Goal: Information Seeking & Learning: Learn about a topic

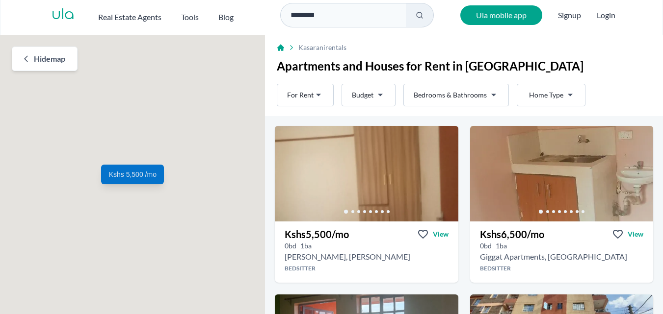
scroll to position [58, 0]
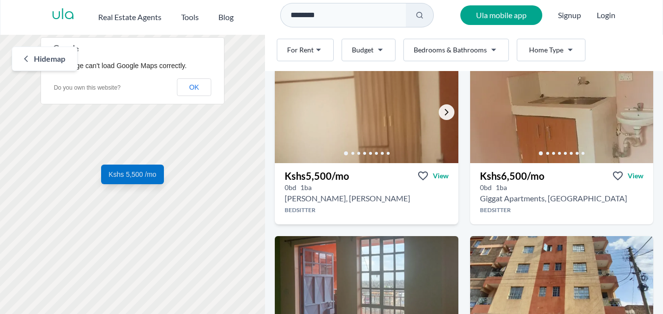
click at [443, 116] on icon "Go to the next property image" at bounding box center [446, 112] width 8 height 8
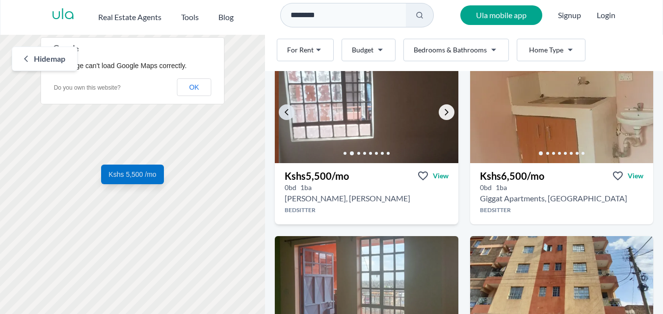
click at [443, 116] on icon "Go to the next property image" at bounding box center [446, 112] width 8 height 8
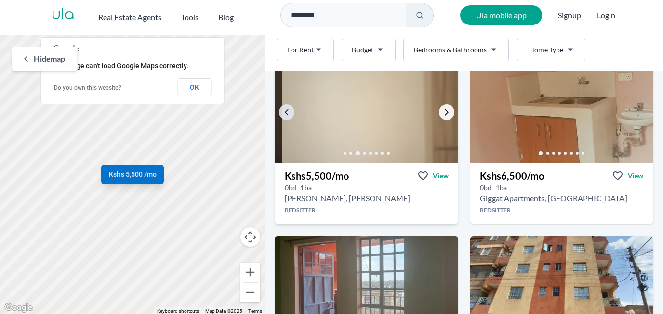
click at [443, 116] on icon "Go to the next property image" at bounding box center [446, 112] width 8 height 8
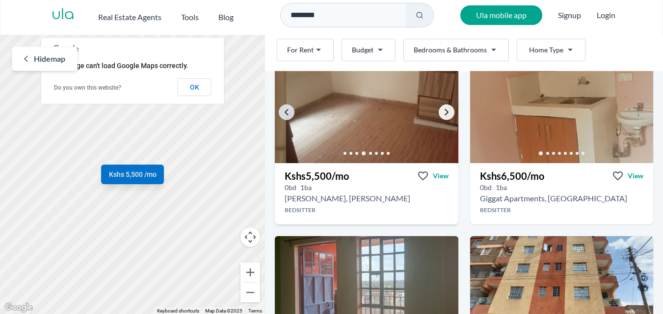
click at [443, 116] on icon "Go to the next property image" at bounding box center [446, 112] width 8 height 8
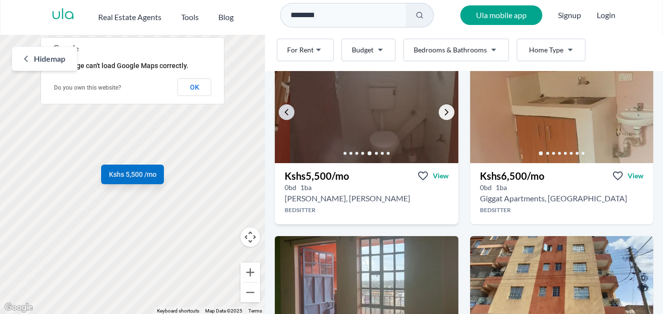
click at [443, 116] on icon "Go to the next property image" at bounding box center [446, 112] width 8 height 8
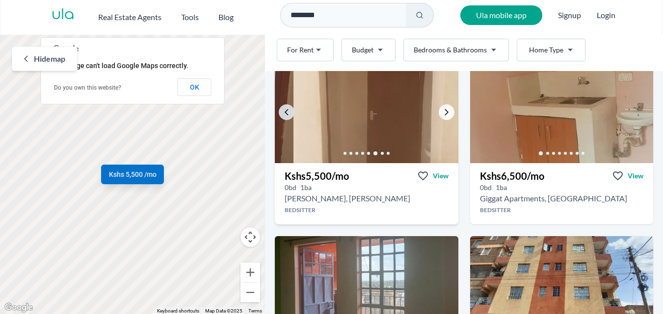
click at [443, 116] on icon "Go to the next property image" at bounding box center [446, 112] width 8 height 8
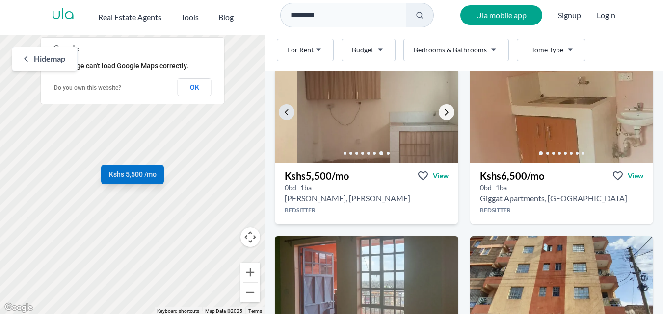
click at [443, 116] on icon "Go to the next property image" at bounding box center [446, 112] width 8 height 8
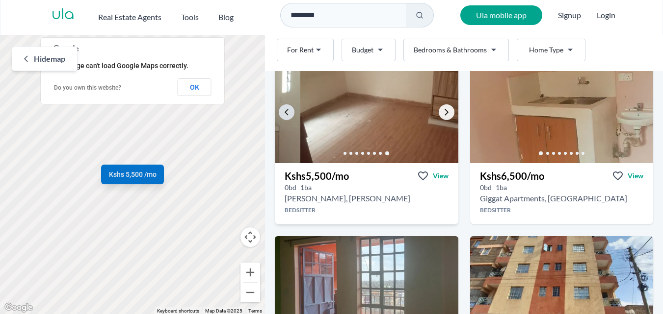
click at [443, 116] on icon "Go to the next property image" at bounding box center [446, 112] width 8 height 8
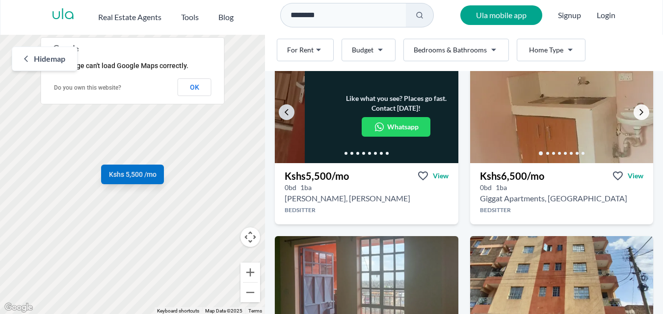
click at [637, 114] on icon "Go to the next property image" at bounding box center [641, 112] width 8 height 8
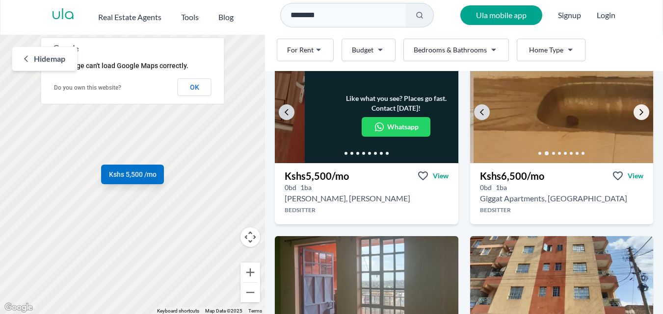
click at [637, 114] on icon "Go to the next property image" at bounding box center [641, 112] width 8 height 8
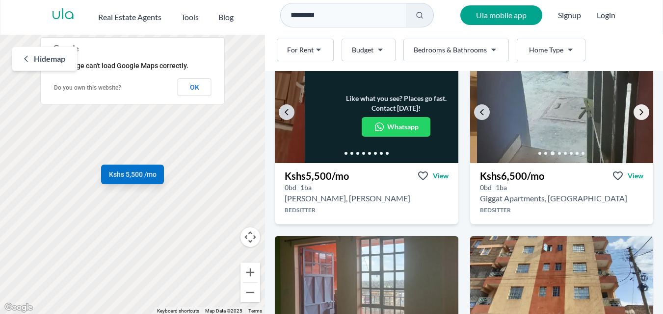
click at [637, 114] on icon "Go to the next property image" at bounding box center [641, 112] width 8 height 8
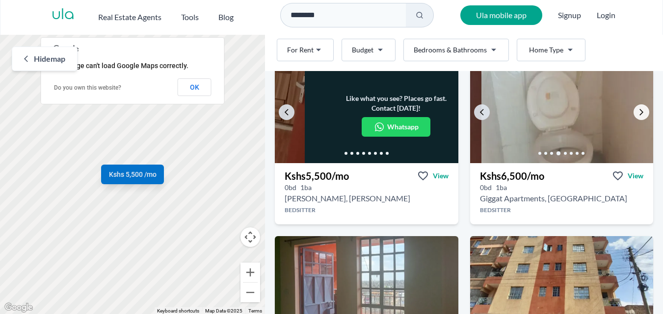
click at [637, 114] on icon "Go to the next property image" at bounding box center [641, 112] width 8 height 8
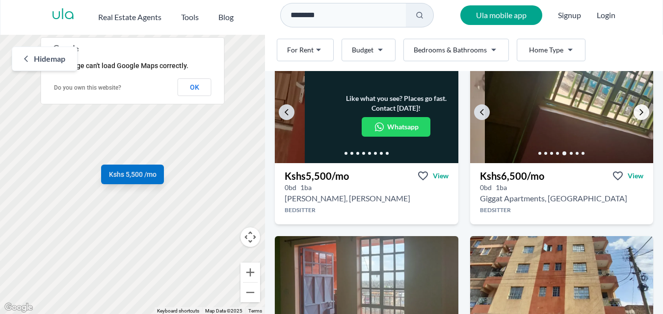
click at [637, 114] on icon "Go to the next property image" at bounding box center [641, 112] width 8 height 8
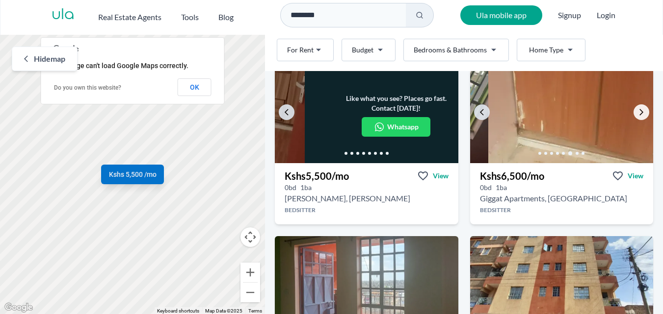
click at [637, 114] on icon "Go to the next property image" at bounding box center [641, 112] width 8 height 8
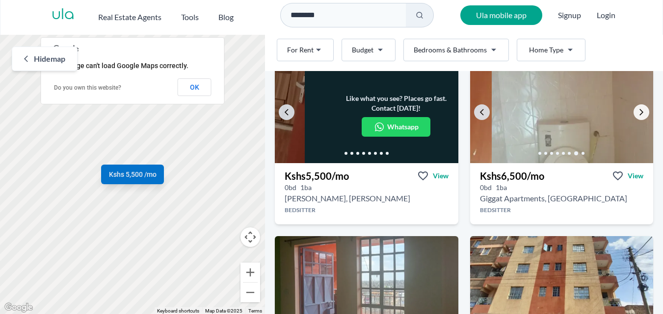
click at [637, 114] on icon "Go to the next property image" at bounding box center [641, 112] width 8 height 8
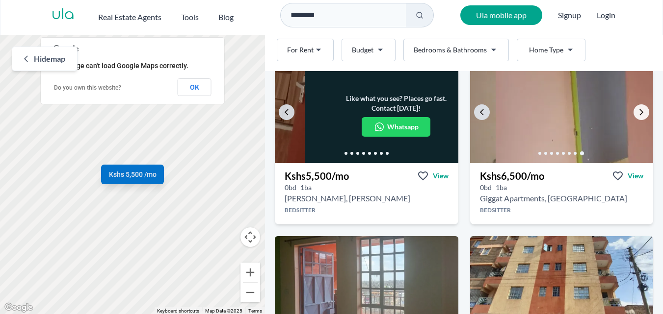
click at [637, 114] on icon "Go to the next property image" at bounding box center [641, 112] width 8 height 8
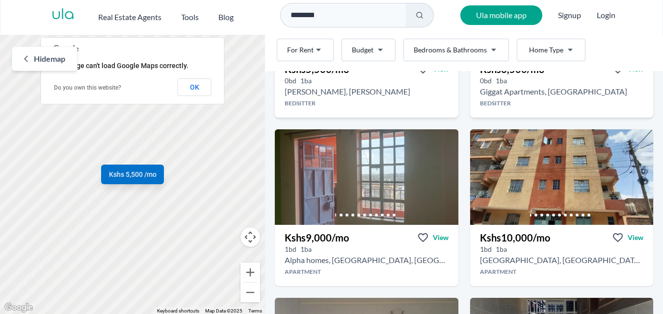
scroll to position [174, 0]
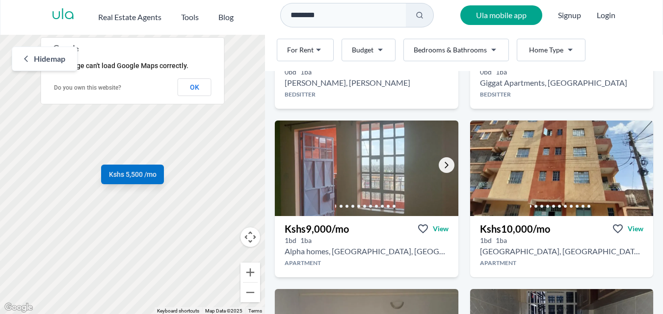
click at [442, 163] on icon "Go to the next property image" at bounding box center [446, 165] width 8 height 8
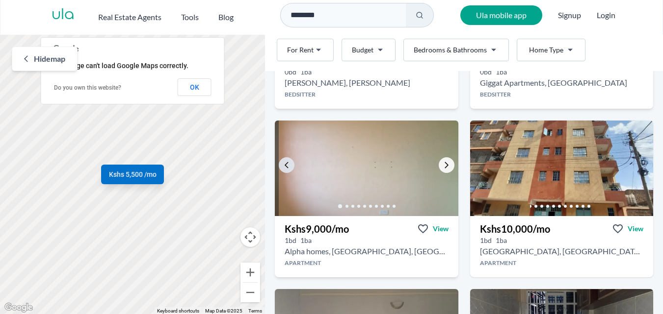
click at [442, 163] on icon "Go to the next property image" at bounding box center [446, 165] width 8 height 8
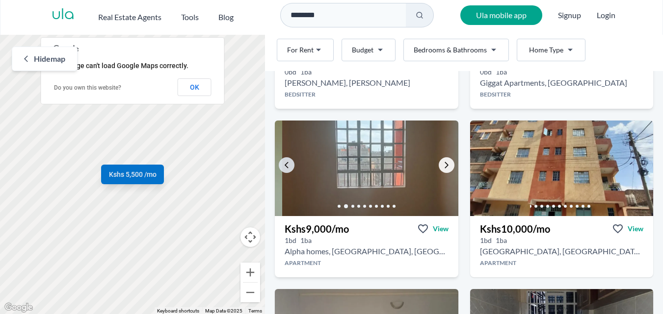
click at [442, 163] on icon "Go to the next property image" at bounding box center [446, 165] width 8 height 8
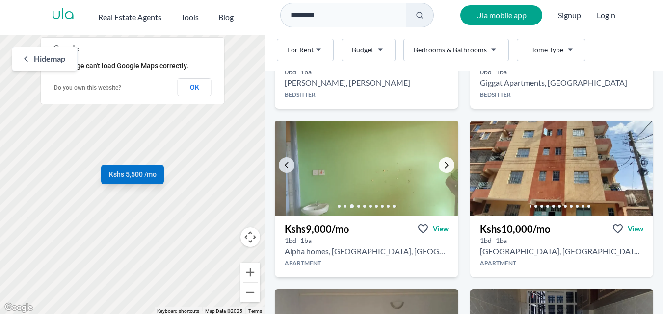
click at [442, 163] on icon "Go to the next property image" at bounding box center [446, 165] width 8 height 8
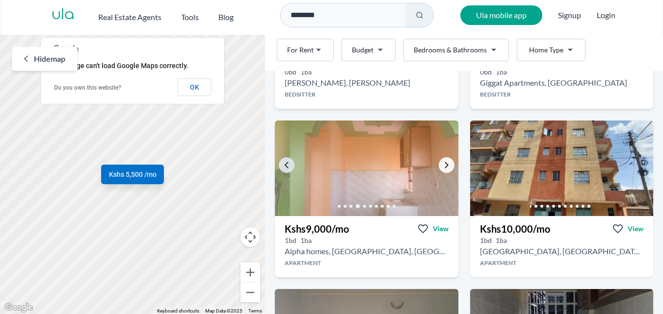
click at [442, 163] on icon "Go to the next property image" at bounding box center [446, 165] width 8 height 8
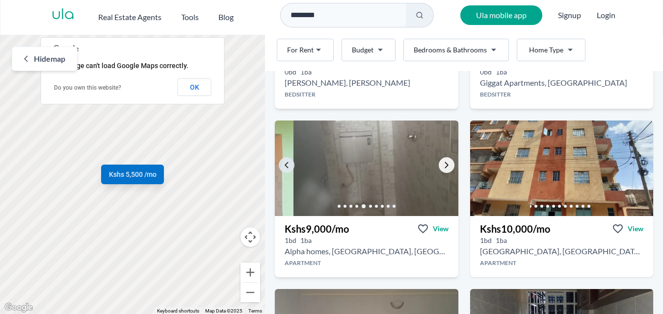
click at [442, 163] on icon "Go to the next property image" at bounding box center [446, 165] width 8 height 8
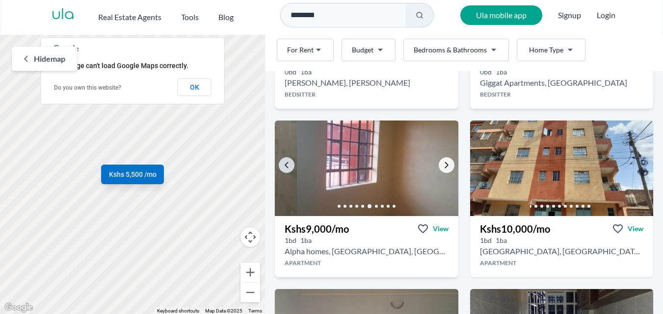
click at [442, 163] on icon "Go to the next property image" at bounding box center [446, 165] width 8 height 8
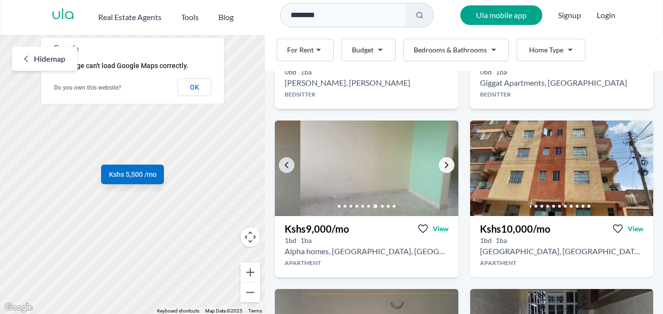
click at [442, 163] on icon "Go to the next property image" at bounding box center [446, 165] width 8 height 8
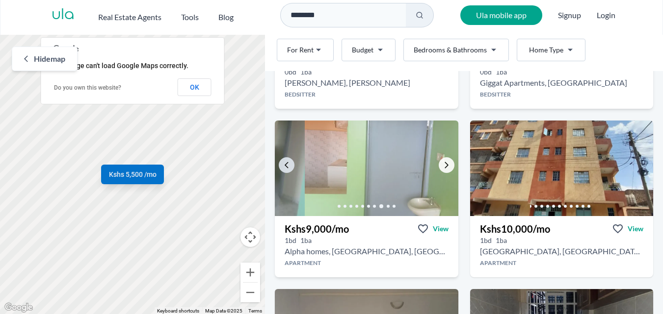
click at [442, 163] on icon "Go to the next property image" at bounding box center [446, 165] width 8 height 8
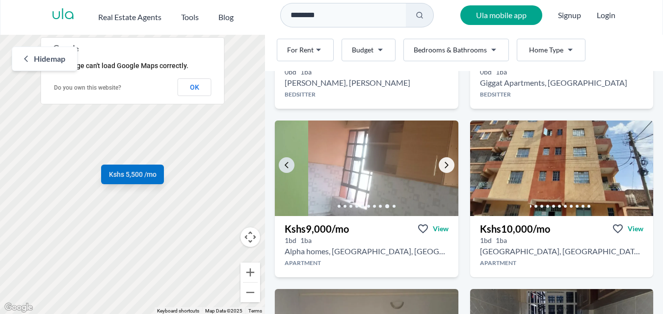
click at [442, 163] on icon "Go to the next property image" at bounding box center [446, 165] width 8 height 8
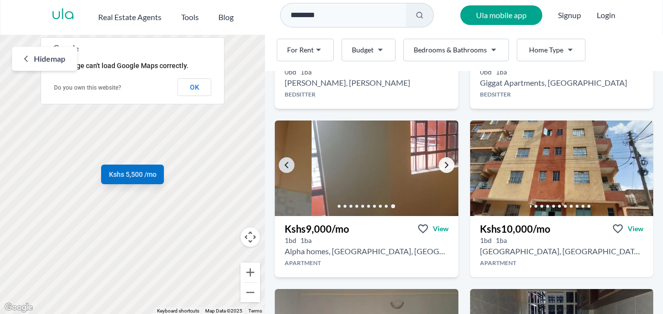
click at [442, 163] on icon "Go to the next property image" at bounding box center [446, 165] width 8 height 8
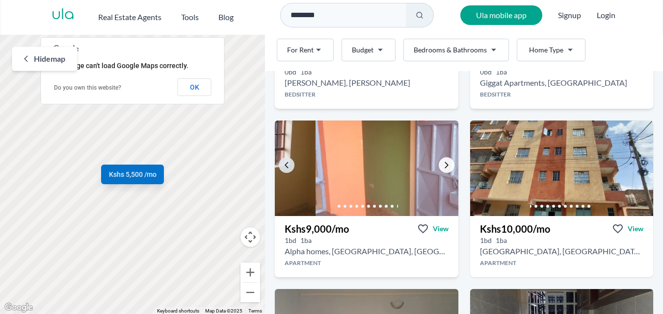
click at [442, 163] on icon "Go to the next property image" at bounding box center [446, 165] width 8 height 8
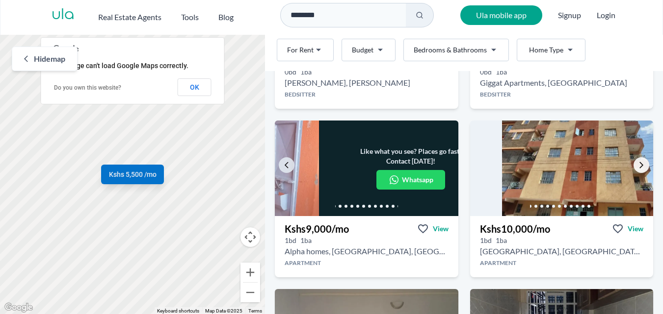
drag, startPoint x: 574, startPoint y: 176, endPoint x: 627, endPoint y: 160, distance: 55.2
click at [627, 160] on div "Like what you see? Places go fast. Contact [DATE]! Whatsapp" at bounding box center [561, 169] width 183 height 96
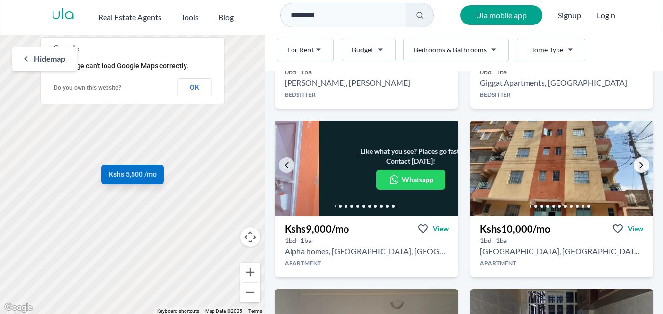
click at [637, 163] on icon "Go to the next property image" at bounding box center [641, 165] width 8 height 8
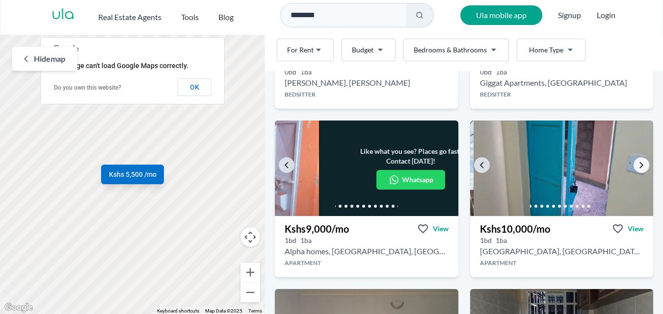
click at [637, 163] on icon "Go to the next property image" at bounding box center [641, 165] width 8 height 8
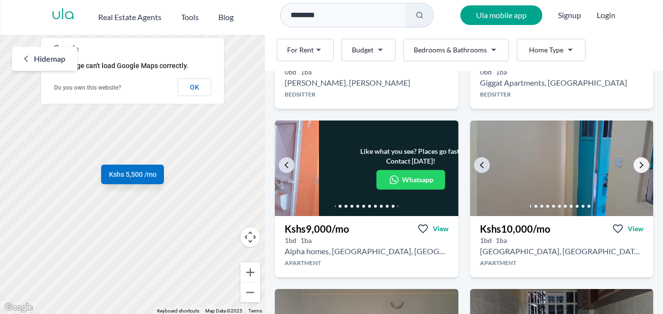
click at [637, 163] on icon "Go to the next property image" at bounding box center [641, 165] width 8 height 8
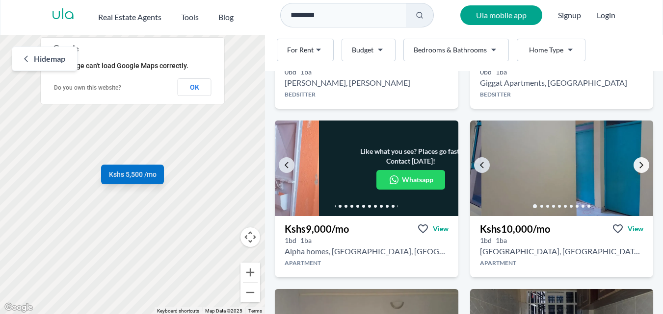
click at [637, 163] on icon "Go to the next property image" at bounding box center [641, 165] width 8 height 8
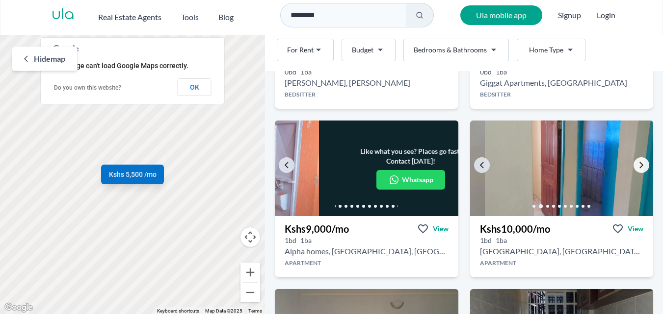
click at [637, 163] on icon "Go to the next property image" at bounding box center [641, 165] width 8 height 8
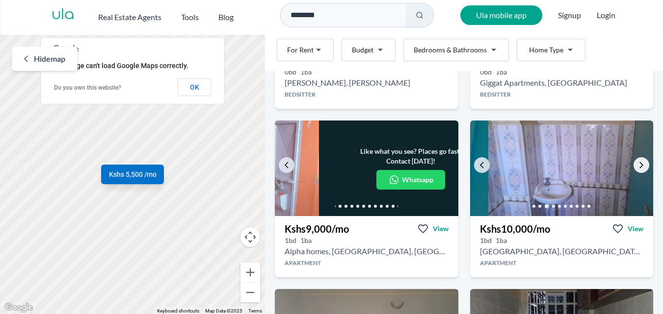
click at [637, 163] on icon "Go to the next property image" at bounding box center [641, 165] width 8 height 8
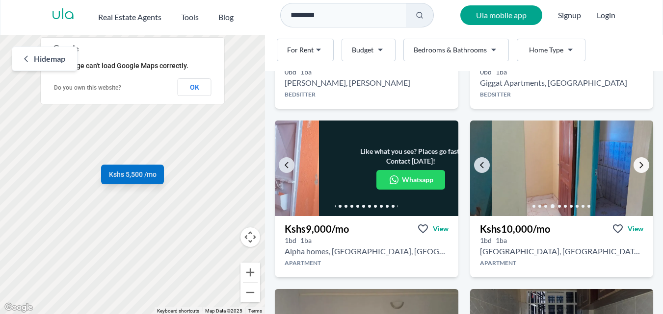
click at [637, 163] on icon "Go to the next property image" at bounding box center [641, 165] width 8 height 8
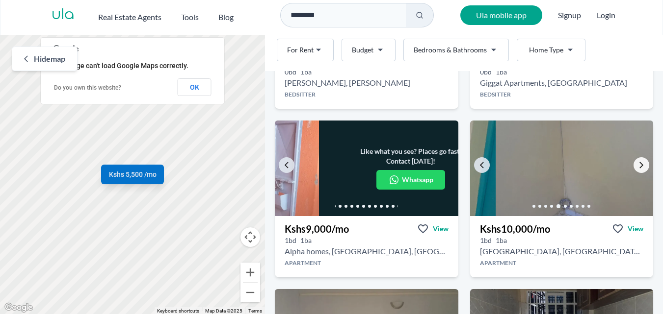
click at [637, 163] on icon "Go to the next property image" at bounding box center [641, 165] width 8 height 8
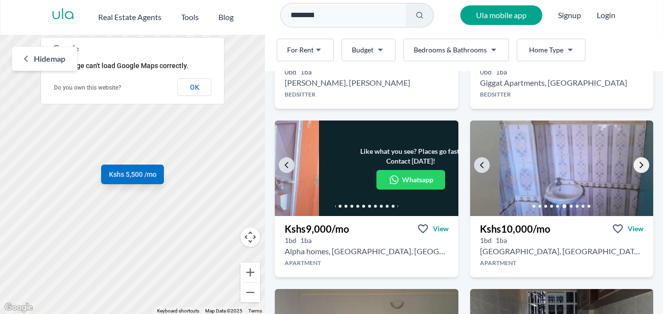
click at [637, 163] on icon "Go to the next property image" at bounding box center [641, 165] width 8 height 8
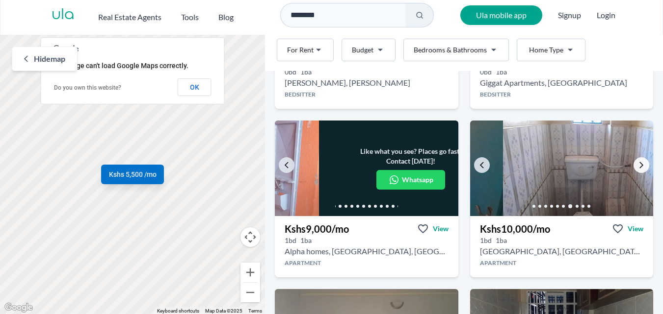
click at [637, 163] on icon "Go to the next property image" at bounding box center [641, 165] width 8 height 8
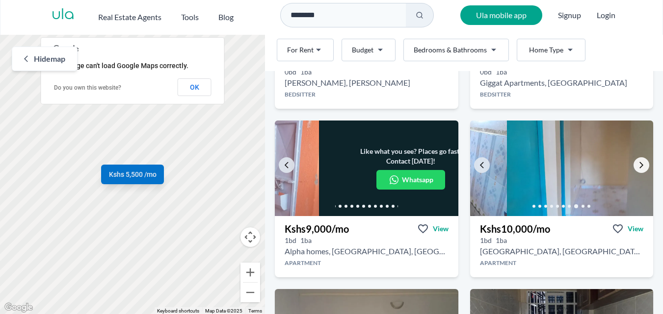
click at [637, 163] on icon "Go to the next property image" at bounding box center [641, 165] width 8 height 8
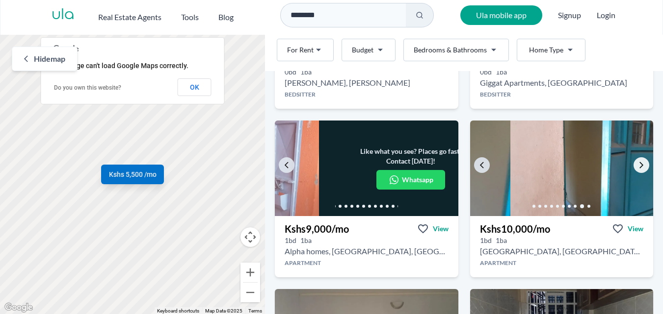
click at [637, 163] on icon "Go to the next property image" at bounding box center [641, 165] width 8 height 8
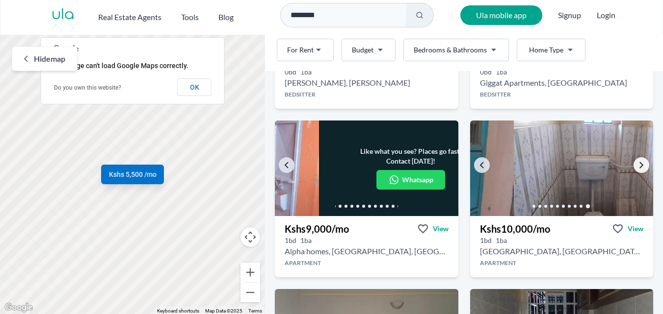
click at [637, 163] on icon "Go to the next property image" at bounding box center [641, 165] width 8 height 8
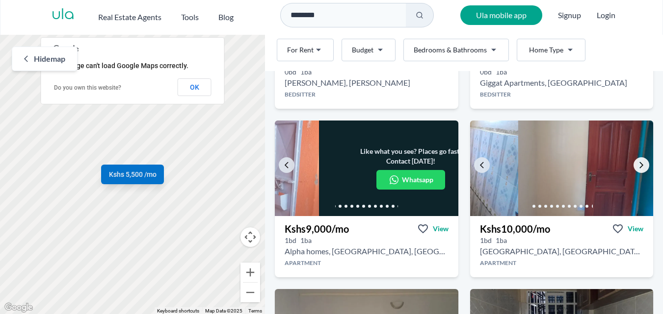
click at [637, 163] on icon "Go to the next property image" at bounding box center [641, 165] width 8 height 8
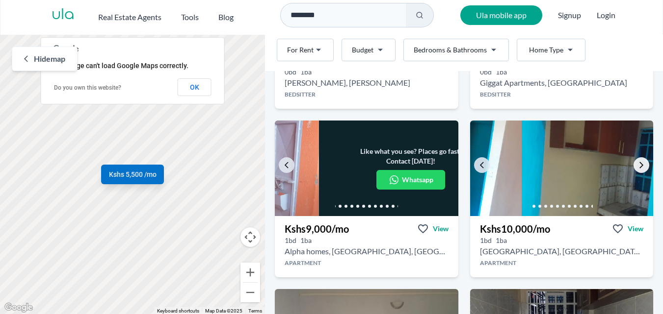
click at [637, 163] on icon "Go to the next property image" at bounding box center [641, 165] width 8 height 8
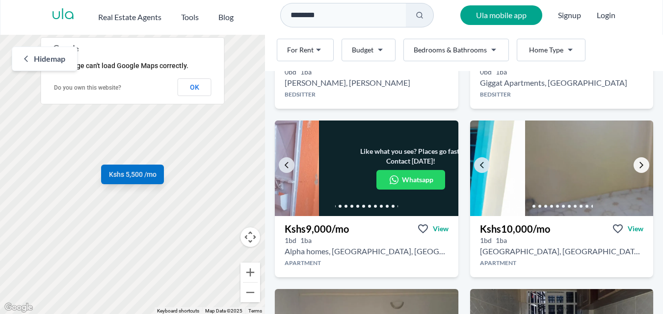
click at [637, 163] on icon "Go to the next property image" at bounding box center [641, 165] width 8 height 8
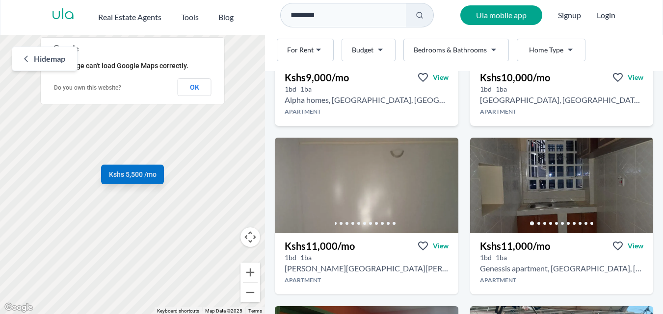
scroll to position [330, 0]
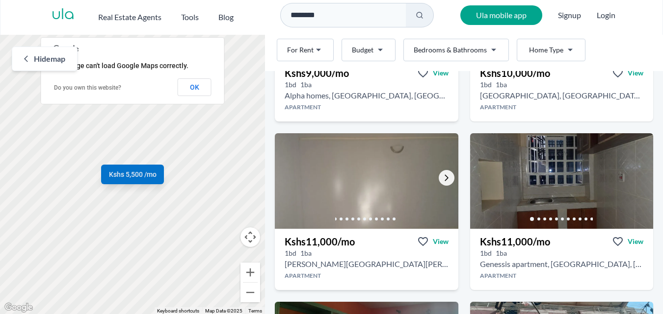
click at [444, 179] on icon "Go to the next property image" at bounding box center [446, 178] width 8 height 8
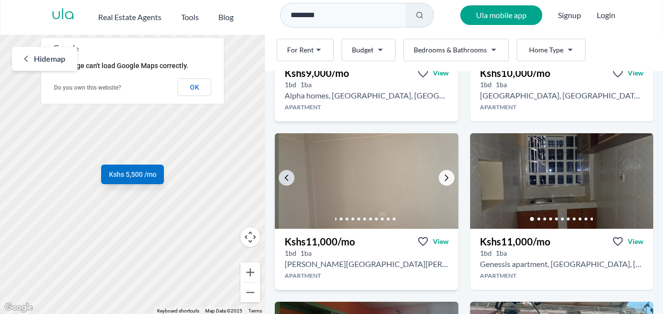
click at [444, 179] on icon "Go to the next property image" at bounding box center [446, 178] width 8 height 8
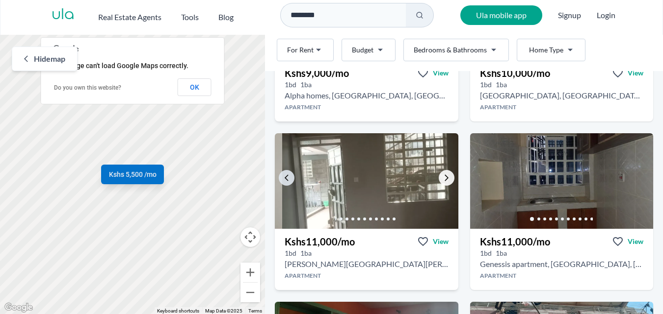
click at [444, 179] on icon "Go to the next property image" at bounding box center [446, 178] width 8 height 8
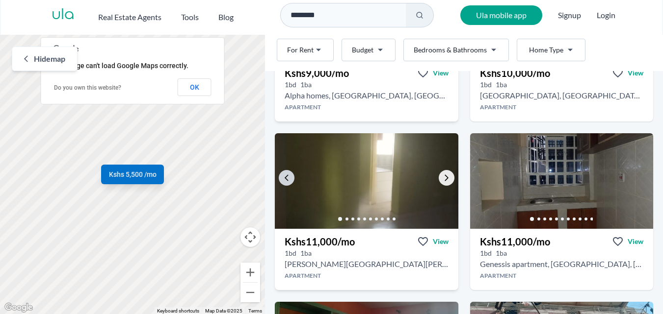
click at [444, 179] on icon "Go to the next property image" at bounding box center [446, 178] width 8 height 8
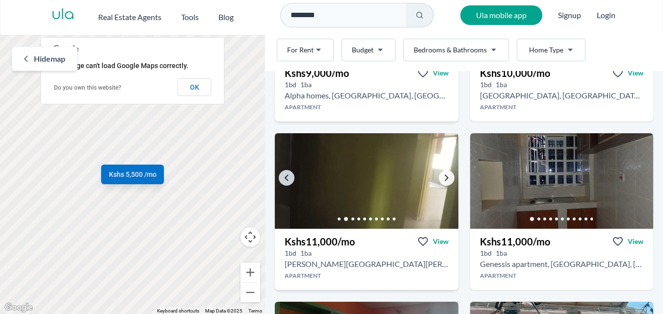
click at [444, 179] on icon "Go to the next property image" at bounding box center [446, 178] width 8 height 8
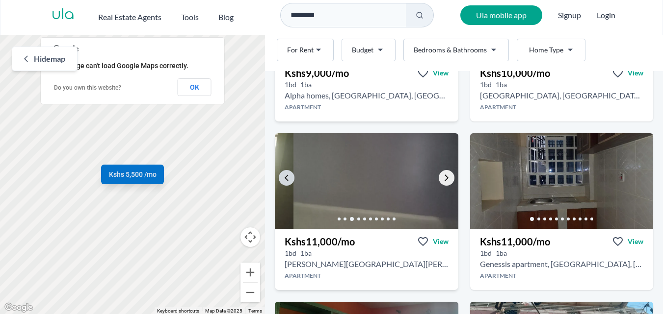
click at [444, 179] on icon "Go to the next property image" at bounding box center [446, 178] width 8 height 8
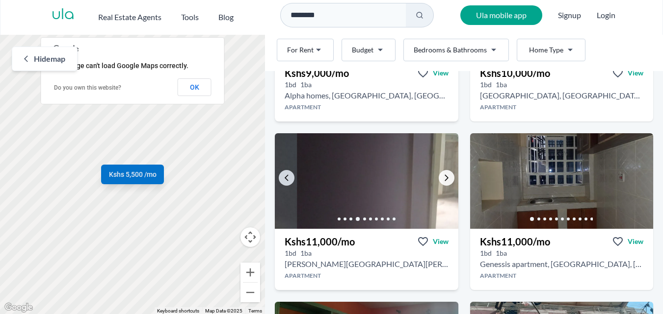
click at [444, 179] on icon "Go to the next property image" at bounding box center [446, 178] width 8 height 8
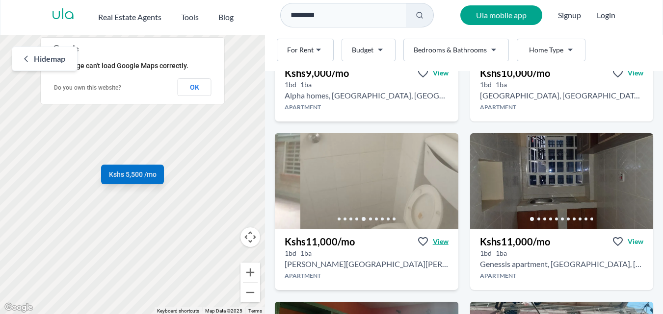
click at [438, 243] on span "View" at bounding box center [441, 242] width 16 height 10
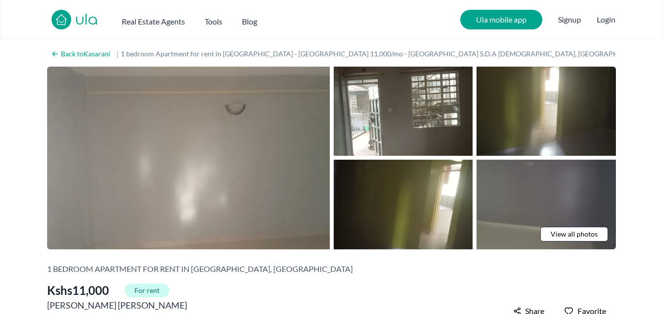
click at [565, 231] on span "View all photos" at bounding box center [573, 235] width 47 height 10
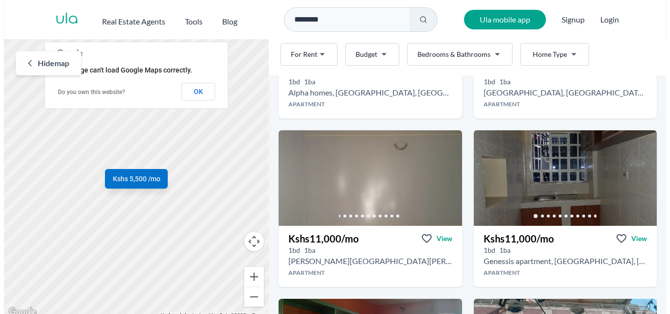
scroll to position [338, 0]
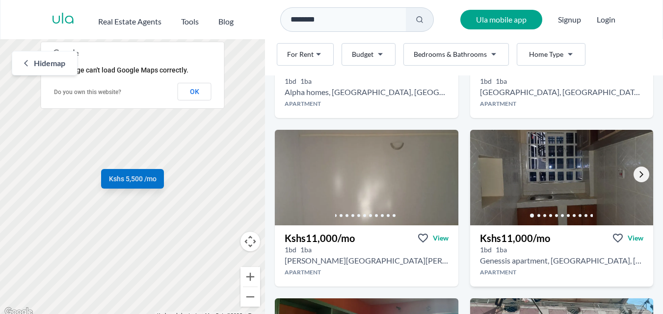
click at [639, 175] on icon "Go to the next property image" at bounding box center [641, 175] width 4 height 6
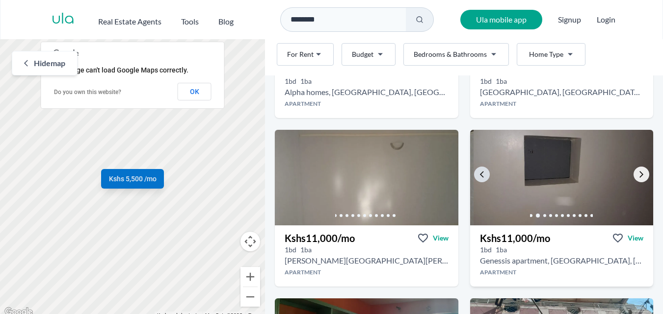
click at [639, 175] on icon "Go to the next property image" at bounding box center [641, 175] width 4 height 6
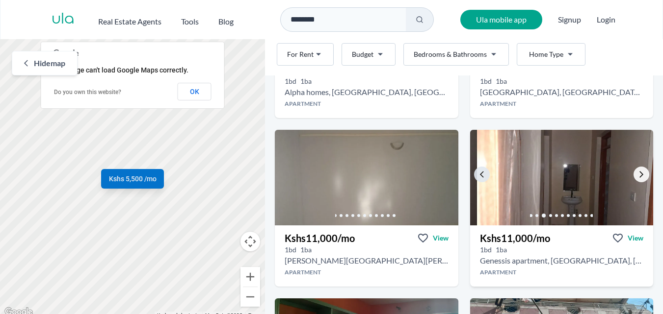
click at [639, 175] on icon "Go to the next property image" at bounding box center [641, 175] width 4 height 6
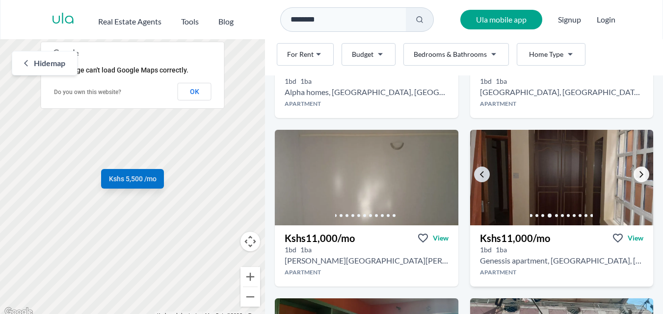
click at [639, 175] on icon "Go to the next property image" at bounding box center [641, 175] width 4 height 6
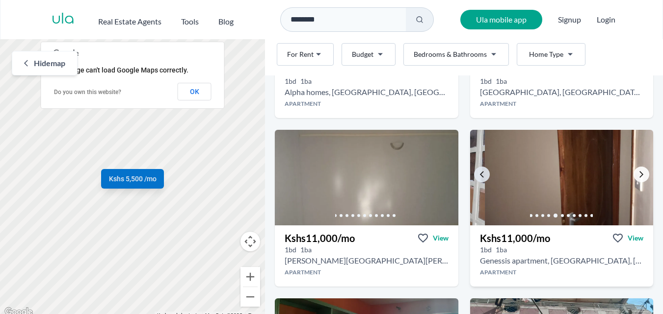
click at [639, 175] on icon "Go to the next property image" at bounding box center [641, 175] width 4 height 6
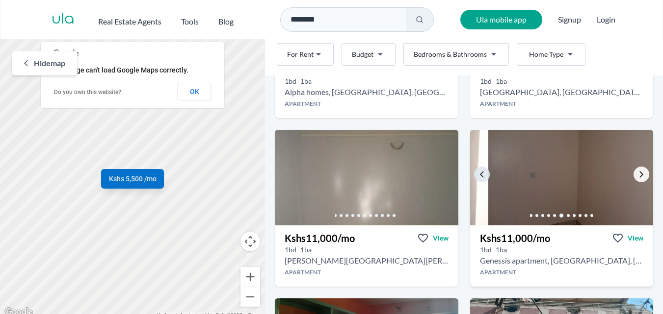
click at [639, 175] on icon "Go to the next property image" at bounding box center [641, 175] width 4 height 6
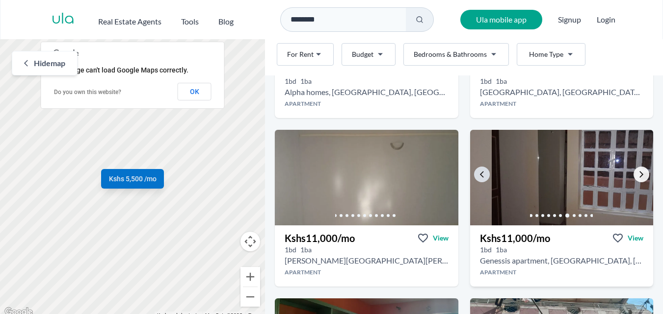
click at [639, 175] on icon "Go to the next property image" at bounding box center [641, 175] width 4 height 6
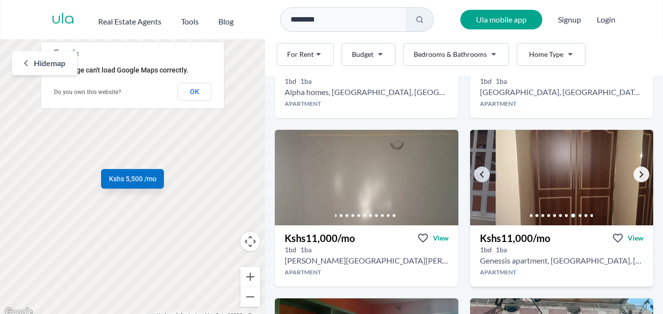
click at [639, 175] on icon "Go to the next property image" at bounding box center [641, 175] width 4 height 6
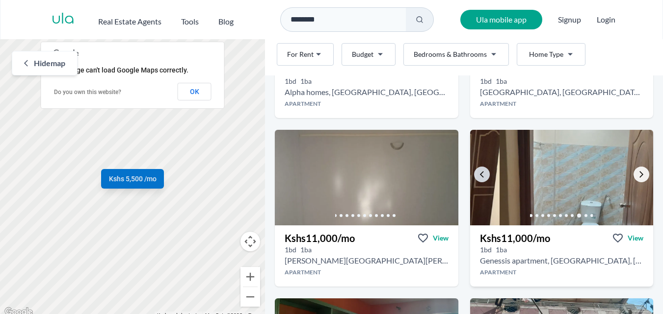
click at [639, 175] on icon "Go to the next property image" at bounding box center [641, 175] width 4 height 6
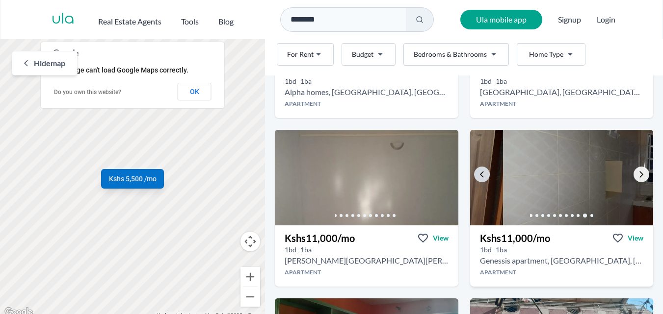
click at [639, 175] on icon "Go to the next property image" at bounding box center [641, 175] width 4 height 6
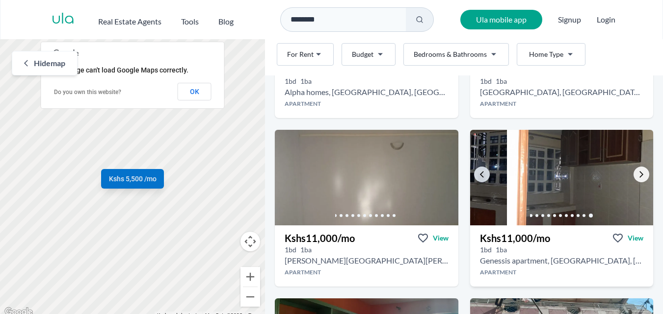
click at [639, 175] on icon "Go to the next property image" at bounding box center [641, 175] width 4 height 6
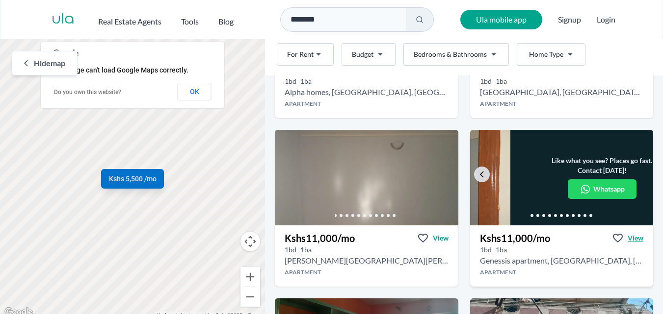
click at [629, 240] on span "View" at bounding box center [635, 238] width 16 height 10
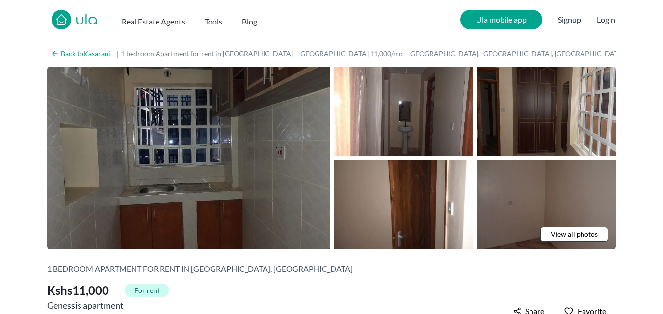
click at [593, 235] on span "View all photos" at bounding box center [573, 235] width 47 height 10
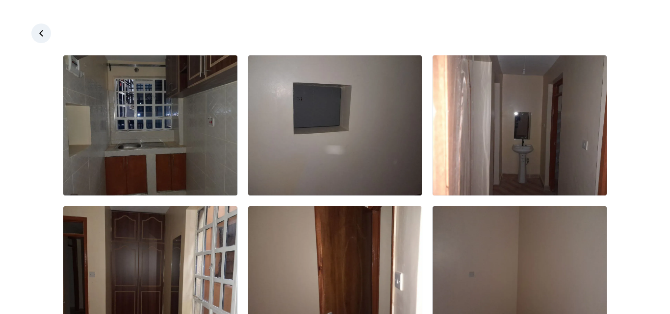
click at [40, 35] on icon at bounding box center [41, 33] width 10 height 10
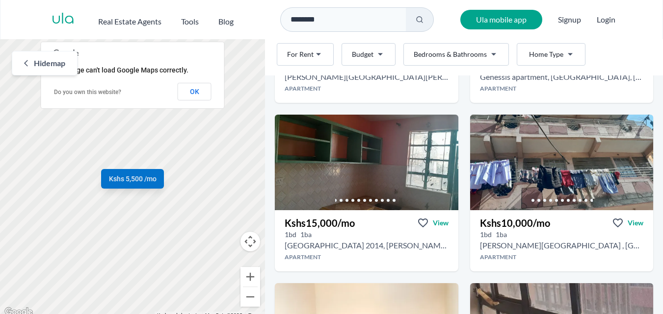
scroll to position [522, 0]
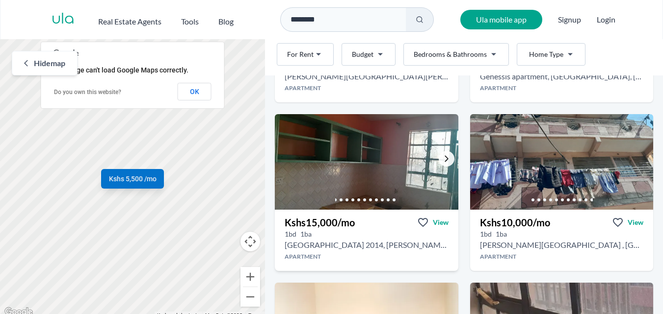
click at [442, 156] on icon "Go to the next property image" at bounding box center [446, 159] width 8 height 8
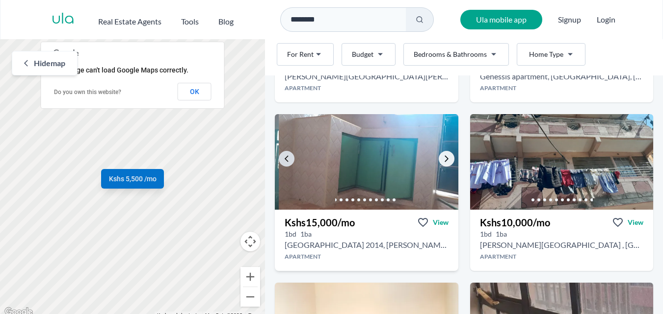
click at [442, 156] on icon "Go to the next property image" at bounding box center [446, 159] width 8 height 8
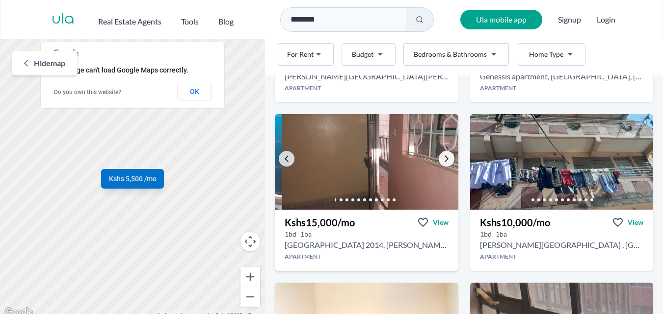
click at [442, 156] on icon "Go to the next property image" at bounding box center [446, 159] width 8 height 8
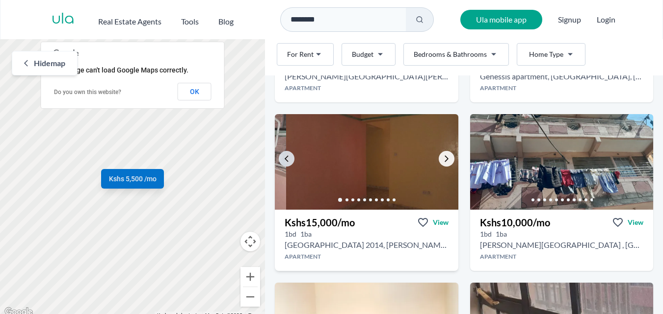
click at [442, 156] on icon "Go to the next property image" at bounding box center [446, 159] width 8 height 8
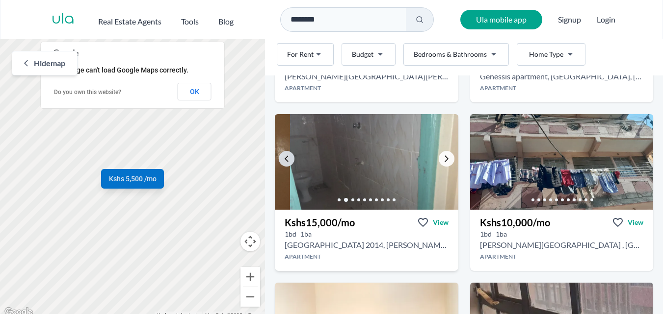
click at [442, 156] on icon "Go to the next property image" at bounding box center [446, 159] width 8 height 8
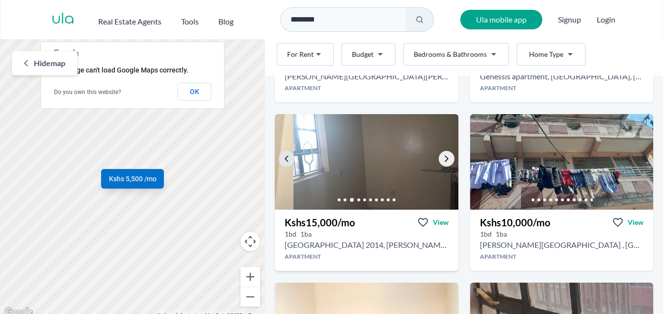
click at [444, 158] on icon "Go to the next property image" at bounding box center [446, 159] width 4 height 6
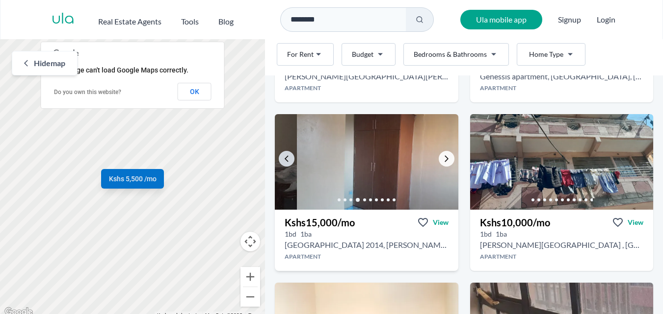
click at [442, 156] on icon "Go to the next property image" at bounding box center [446, 159] width 8 height 8
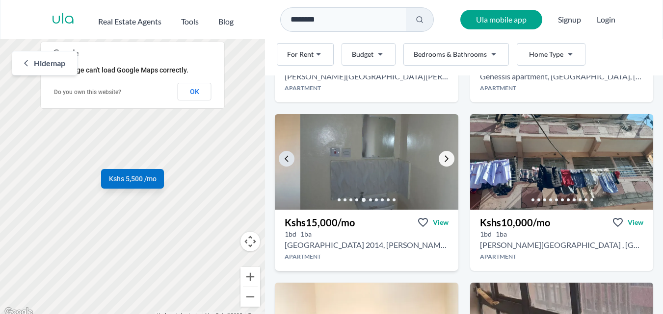
click at [442, 156] on icon "Go to the next property image" at bounding box center [446, 159] width 8 height 8
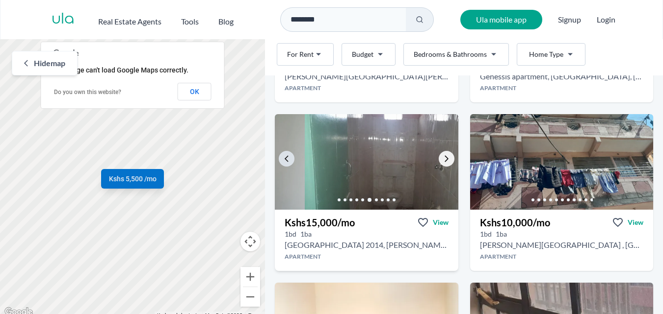
click at [442, 156] on icon "Go to the next property image" at bounding box center [446, 159] width 8 height 8
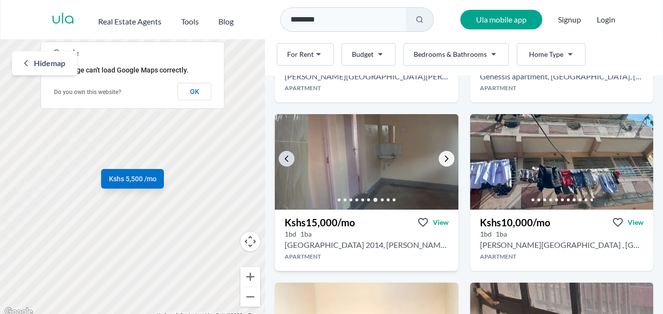
click at [442, 156] on icon "Go to the next property image" at bounding box center [446, 159] width 8 height 8
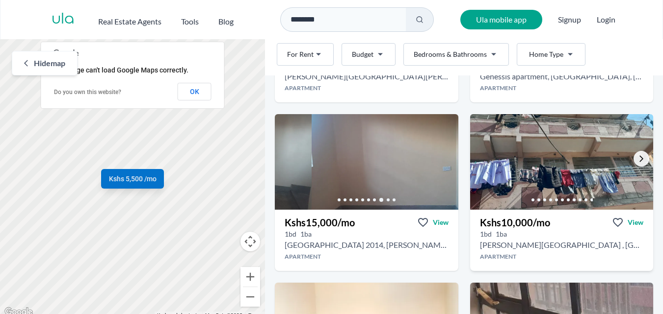
click at [637, 157] on icon "Go to the next property image" at bounding box center [641, 159] width 8 height 8
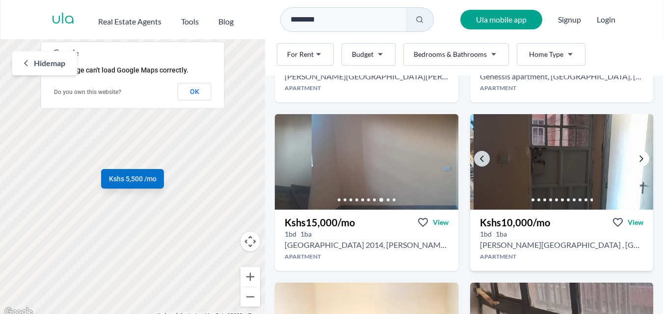
click at [637, 157] on icon "Go to the next property image" at bounding box center [641, 159] width 8 height 8
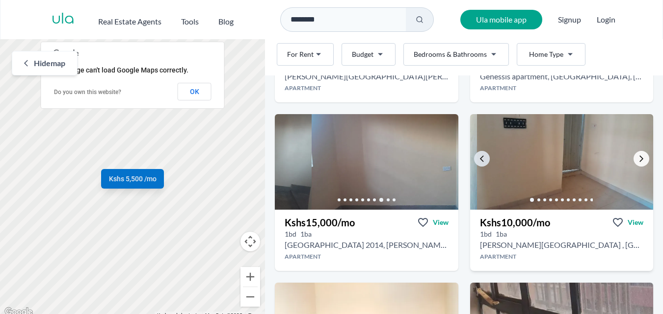
click at [637, 157] on icon "Go to the next property image" at bounding box center [641, 159] width 8 height 8
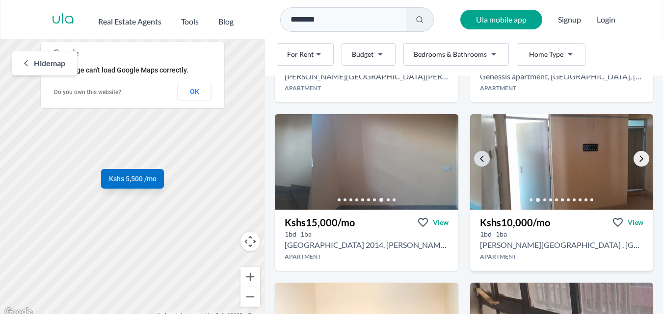
click at [637, 157] on icon "Go to the next property image" at bounding box center [641, 159] width 8 height 8
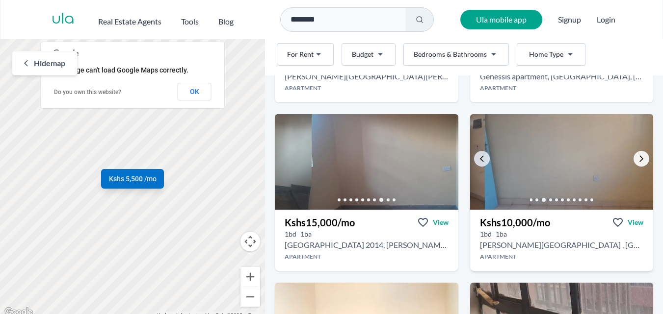
click at [637, 157] on icon "Go to the next property image" at bounding box center [641, 159] width 8 height 8
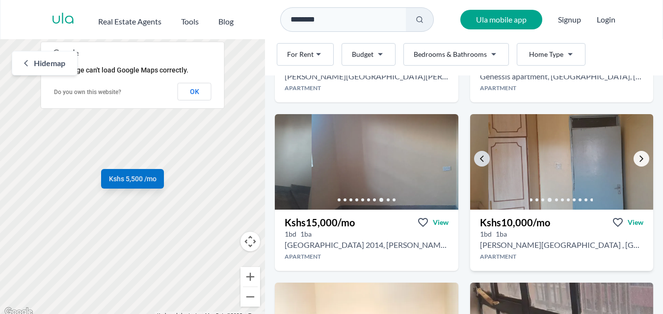
click at [637, 157] on icon "Go to the next property image" at bounding box center [641, 159] width 8 height 8
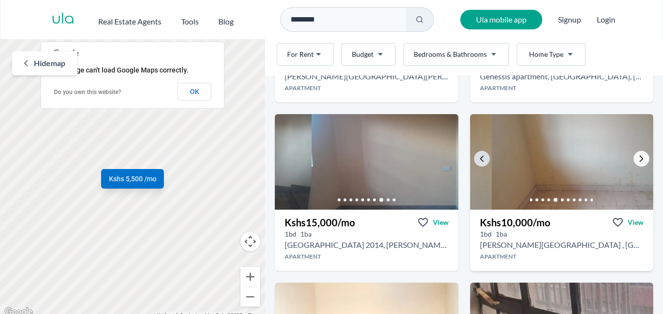
click at [637, 157] on icon "Go to the next property image" at bounding box center [641, 159] width 8 height 8
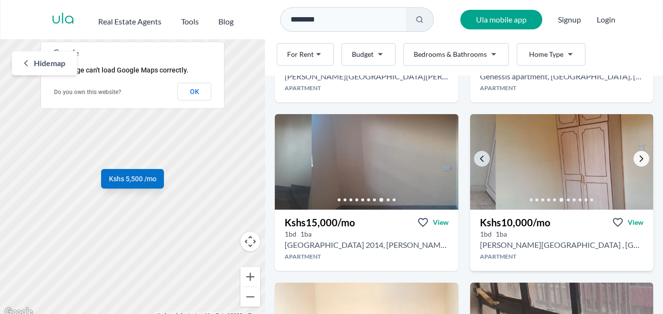
click at [637, 157] on icon "Go to the next property image" at bounding box center [641, 159] width 8 height 8
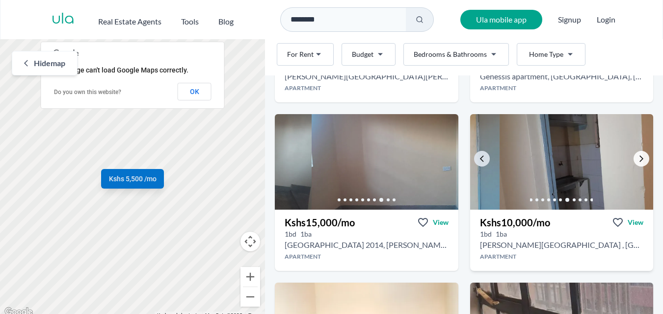
click at [637, 157] on icon "Go to the next property image" at bounding box center [641, 159] width 8 height 8
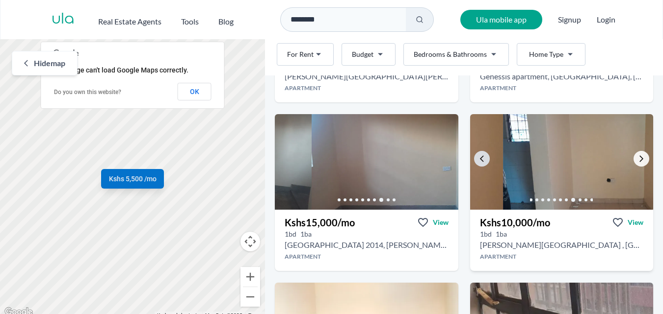
click at [637, 157] on icon "Go to the next property image" at bounding box center [641, 159] width 8 height 8
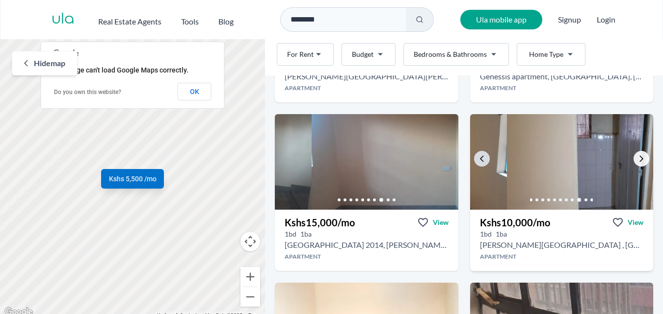
click at [637, 157] on icon "Go to the next property image" at bounding box center [641, 159] width 8 height 8
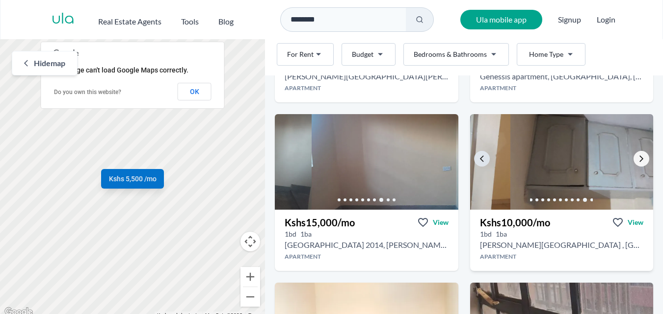
click at [637, 157] on icon "Go to the next property image" at bounding box center [641, 159] width 8 height 8
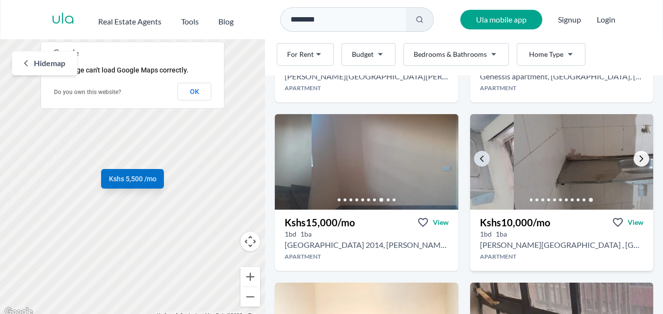
click at [637, 157] on icon "Go to the next property image" at bounding box center [641, 159] width 8 height 8
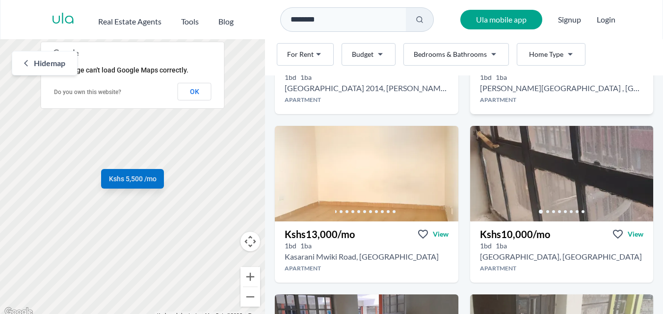
scroll to position [689, 0]
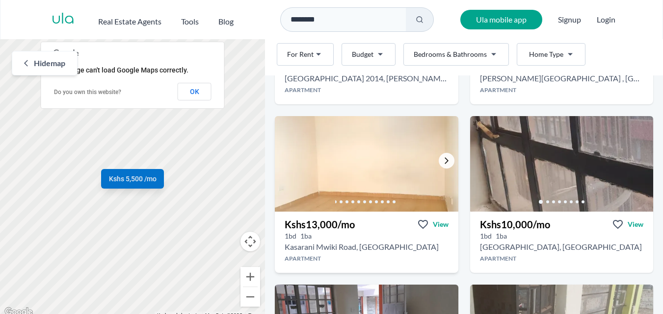
click at [442, 157] on icon "Go to the next property image" at bounding box center [446, 161] width 8 height 8
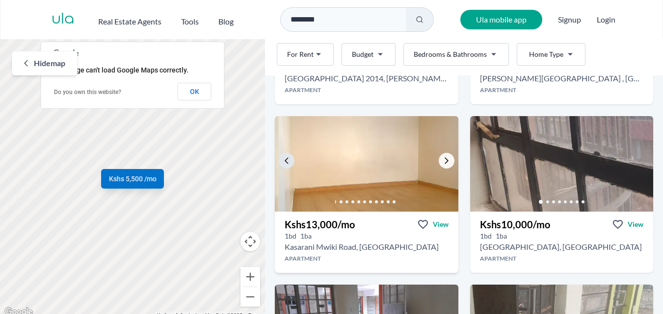
click at [442, 157] on icon "Go to the next property image" at bounding box center [446, 161] width 8 height 8
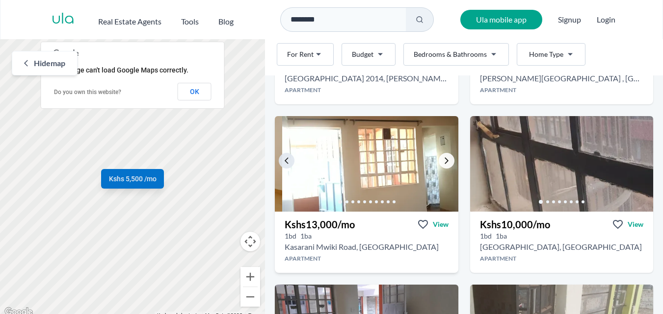
click at [442, 157] on icon "Go to the next property image" at bounding box center [446, 161] width 8 height 8
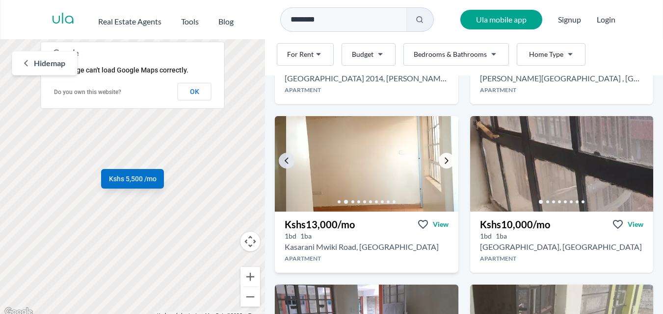
click at [442, 157] on icon "Go to the next property image" at bounding box center [446, 161] width 8 height 8
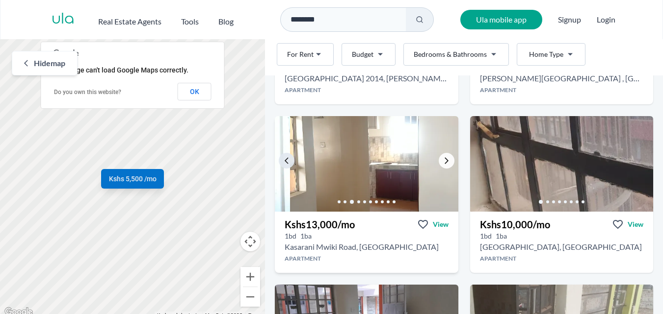
click at [442, 157] on icon "Go to the next property image" at bounding box center [446, 161] width 8 height 8
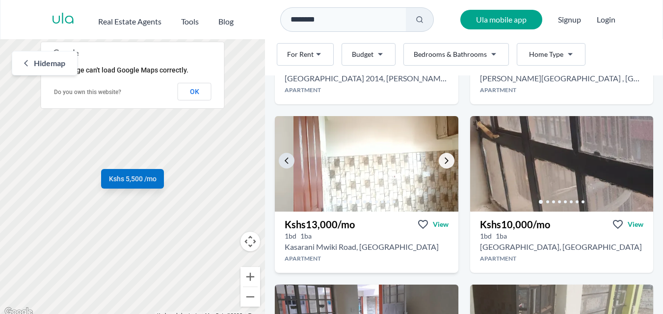
click at [442, 157] on icon "Go to the next property image" at bounding box center [446, 161] width 8 height 8
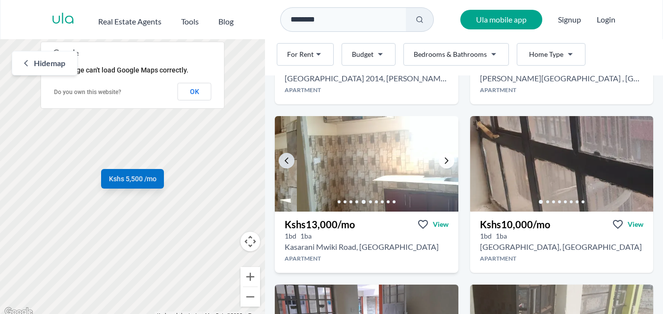
click at [442, 157] on icon "Go to the next property image" at bounding box center [446, 161] width 8 height 8
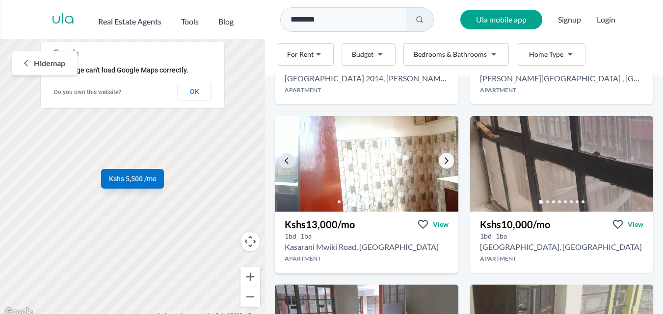
click at [442, 157] on icon "Go to the next property image" at bounding box center [446, 161] width 8 height 8
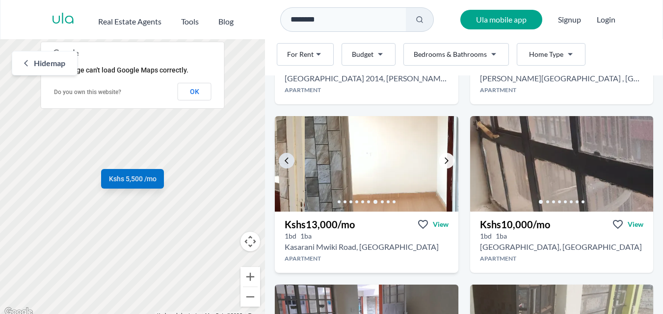
click at [442, 157] on icon "Go to the next property image" at bounding box center [446, 161] width 8 height 8
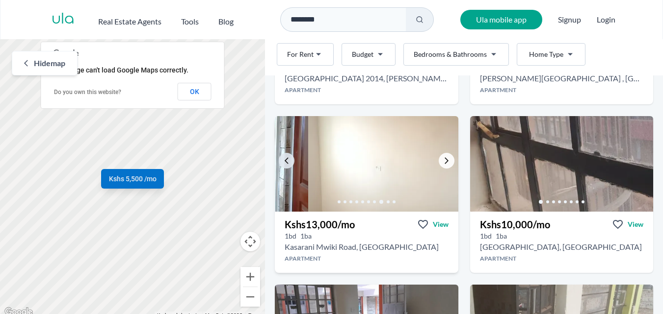
click at [442, 157] on icon "Go to the next property image" at bounding box center [446, 161] width 8 height 8
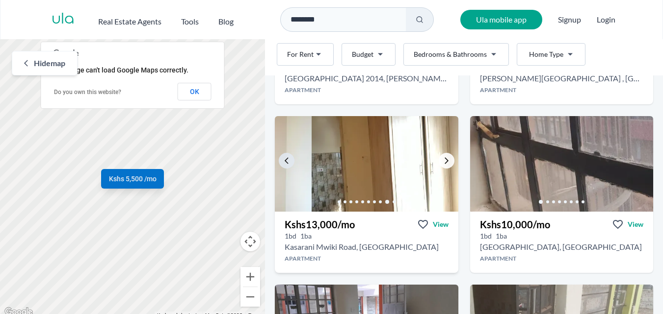
click at [442, 157] on icon "Go to the next property image" at bounding box center [446, 161] width 8 height 8
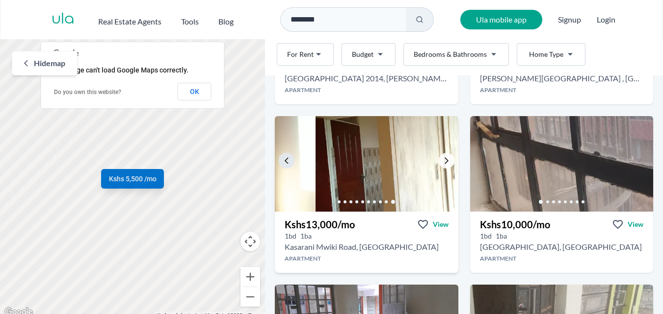
click at [442, 157] on icon "Go to the next property image" at bounding box center [446, 161] width 8 height 8
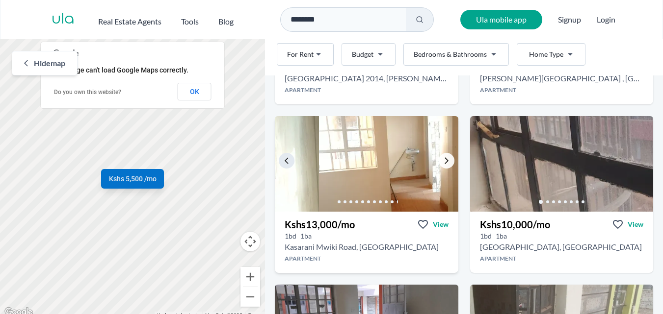
click at [442, 157] on icon "Go to the next property image" at bounding box center [446, 161] width 8 height 8
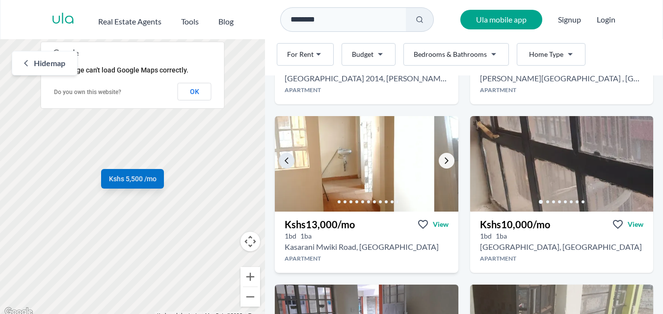
click at [442, 157] on icon "Go to the next property image" at bounding box center [446, 161] width 8 height 8
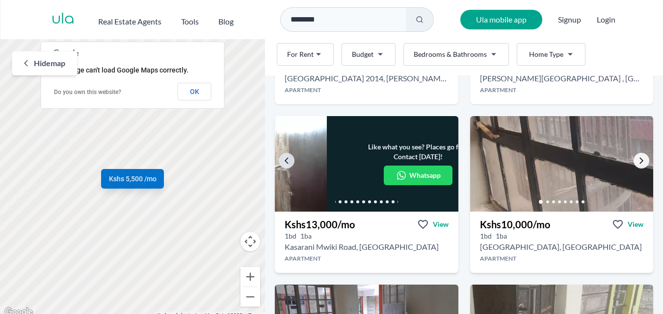
click at [637, 157] on icon "Go to the next property image" at bounding box center [641, 161] width 8 height 8
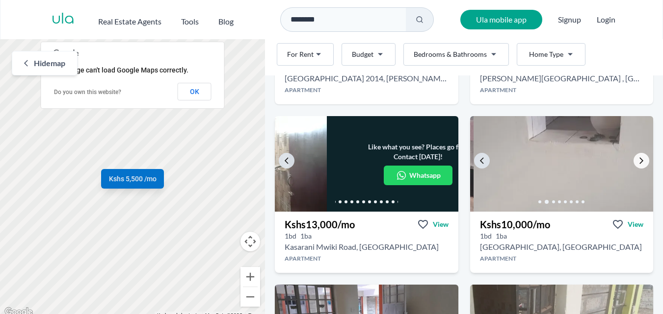
click at [637, 157] on icon "Go to the next property image" at bounding box center [641, 161] width 8 height 8
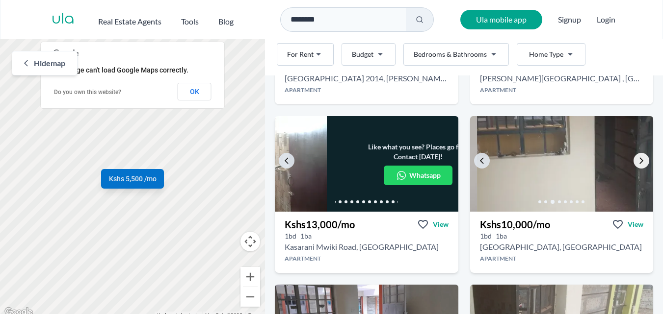
click at [637, 157] on icon "Go to the next property image" at bounding box center [641, 161] width 8 height 8
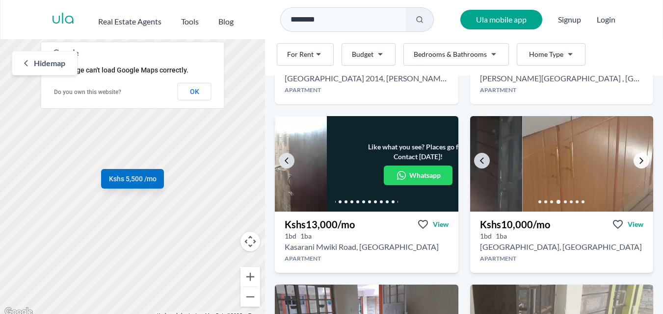
click at [637, 157] on icon "Go to the next property image" at bounding box center [641, 161] width 8 height 8
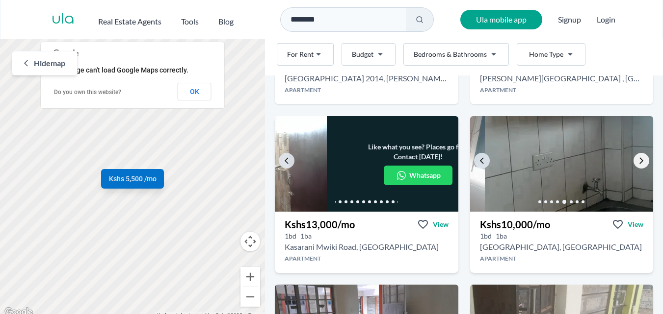
click at [637, 157] on icon "Go to the next property image" at bounding box center [641, 161] width 8 height 8
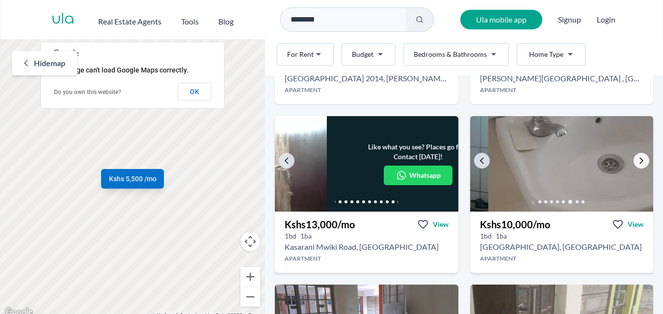
click at [637, 157] on icon "Go to the next property image" at bounding box center [641, 161] width 8 height 8
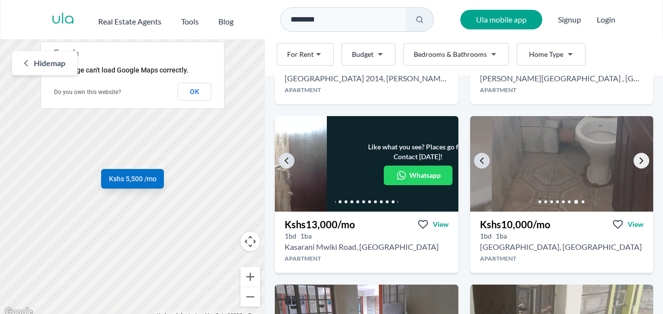
click at [637, 157] on icon "Go to the next property image" at bounding box center [641, 161] width 8 height 8
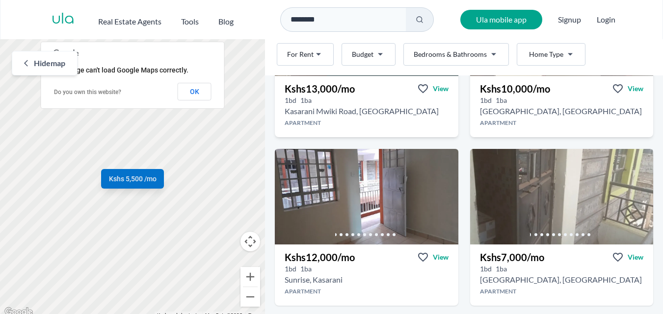
scroll to position [829, 0]
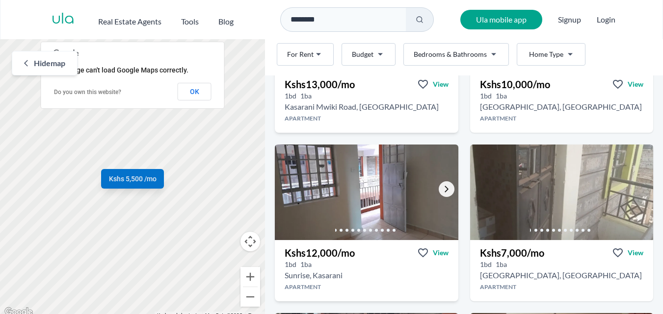
click at [442, 191] on icon "Go to the next property image" at bounding box center [446, 189] width 8 height 8
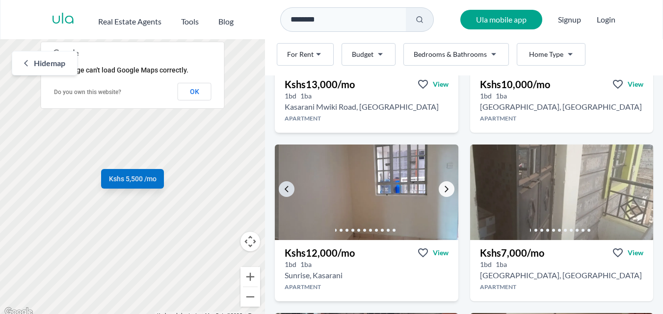
click at [442, 191] on icon "Go to the next property image" at bounding box center [446, 189] width 8 height 8
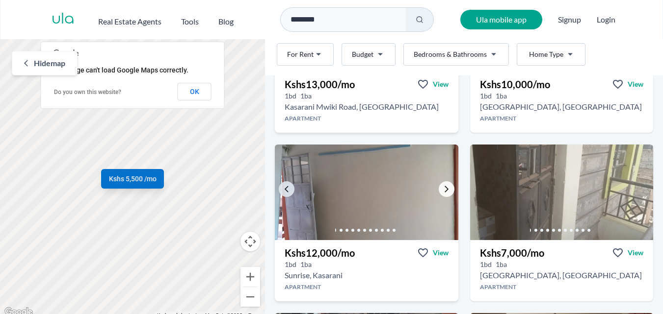
click at [442, 191] on icon "Go to the next property image" at bounding box center [446, 189] width 8 height 8
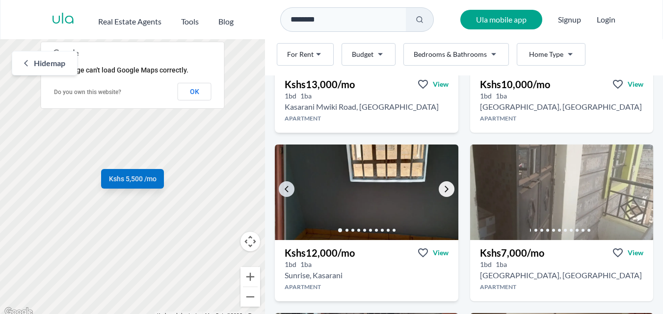
click at [442, 191] on icon "Go to the next property image" at bounding box center [446, 189] width 8 height 8
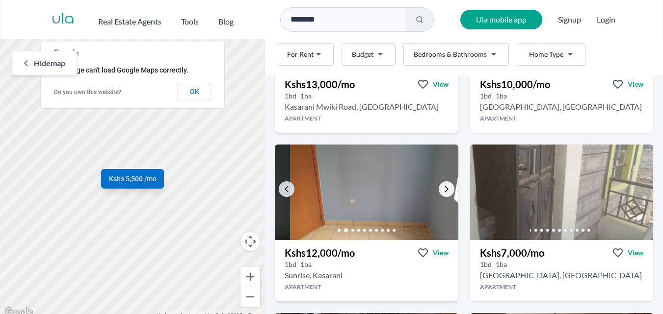
click at [442, 191] on icon "Go to the next property image" at bounding box center [446, 189] width 8 height 8
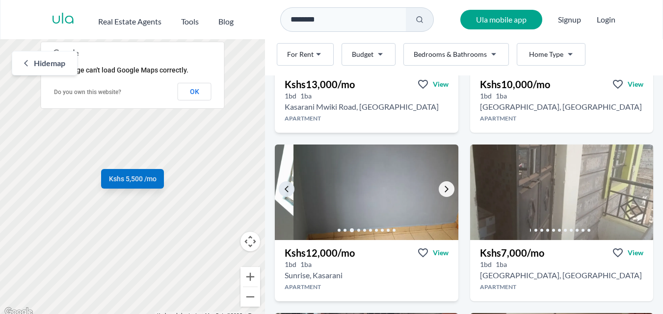
click at [442, 191] on icon "Go to the next property image" at bounding box center [446, 189] width 8 height 8
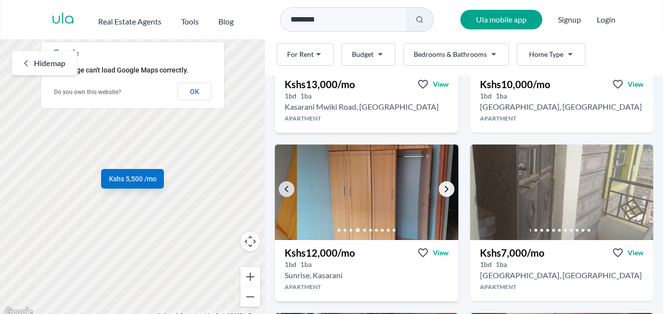
click at [442, 191] on icon "Go to the next property image" at bounding box center [446, 189] width 8 height 8
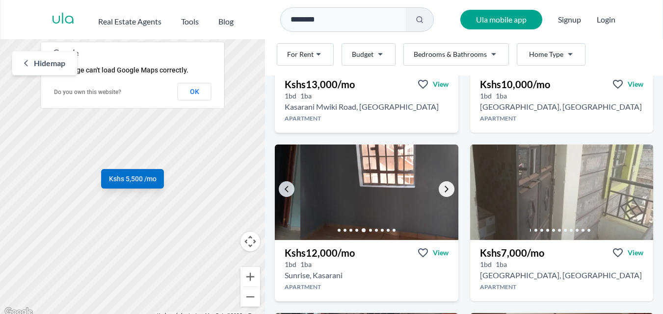
click at [442, 191] on icon "Go to the next property image" at bounding box center [446, 189] width 8 height 8
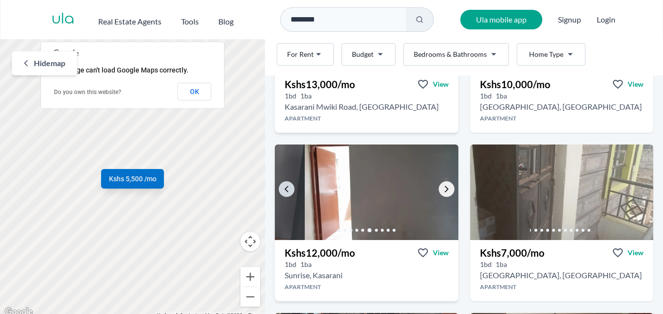
click at [442, 191] on icon "Go to the next property image" at bounding box center [446, 189] width 8 height 8
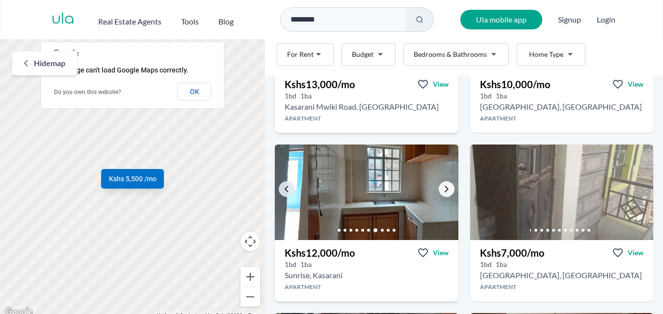
click at [442, 191] on icon "Go to the next property image" at bounding box center [446, 189] width 8 height 8
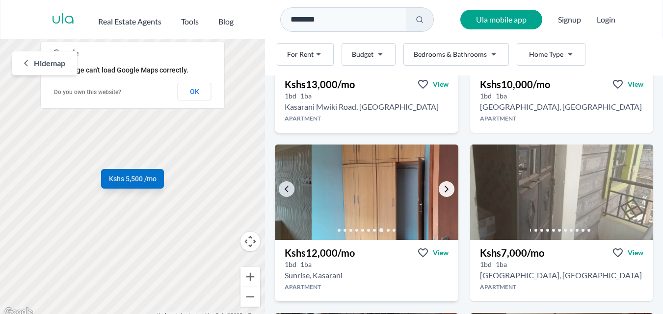
click at [442, 191] on icon "Go to the next property image" at bounding box center [446, 189] width 8 height 8
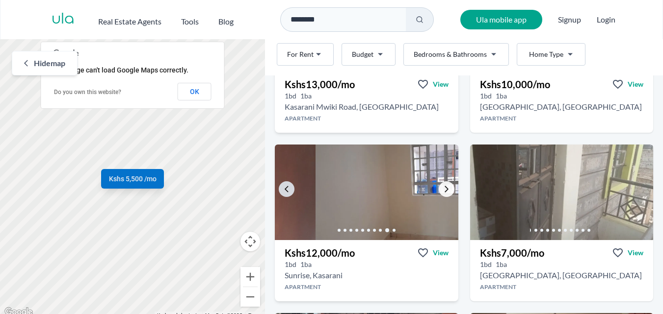
click at [442, 191] on icon "Go to the next property image" at bounding box center [446, 189] width 8 height 8
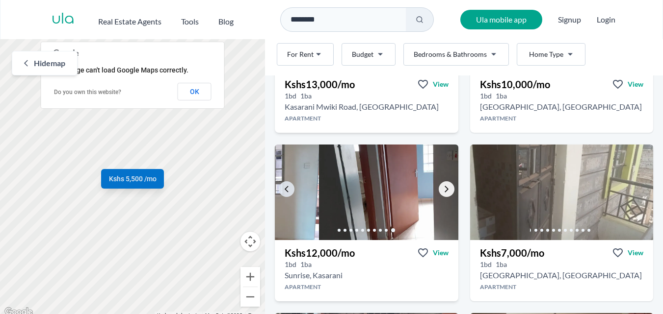
click at [442, 191] on icon "Go to the next property image" at bounding box center [446, 189] width 8 height 8
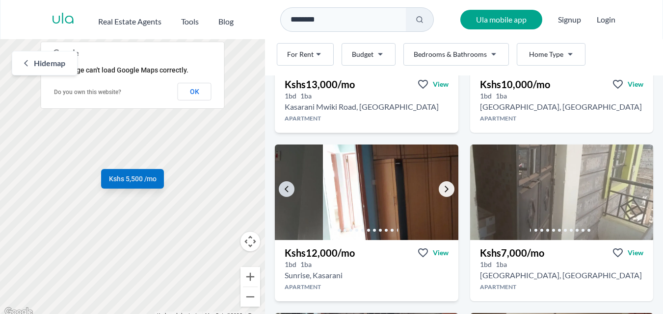
click at [442, 191] on icon "Go to the next property image" at bounding box center [446, 189] width 8 height 8
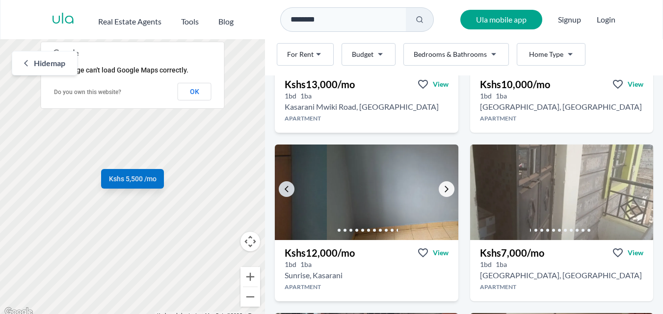
click at [442, 191] on icon "Go to the next property image" at bounding box center [446, 189] width 8 height 8
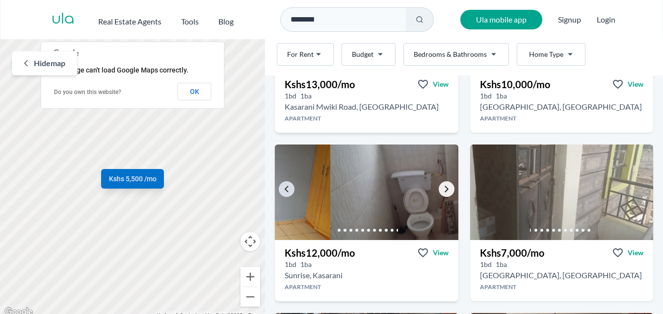
click at [442, 191] on icon "Go to the next property image" at bounding box center [446, 189] width 8 height 8
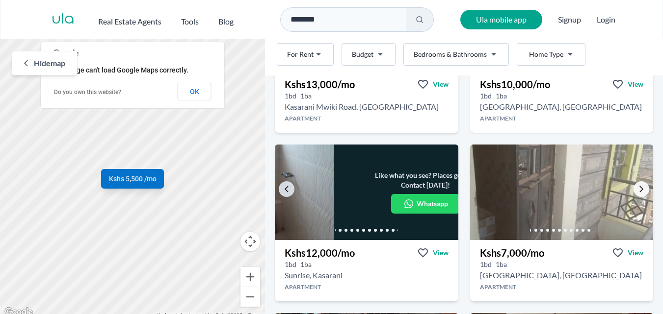
click at [637, 191] on icon "Go to the next property image" at bounding box center [641, 189] width 8 height 8
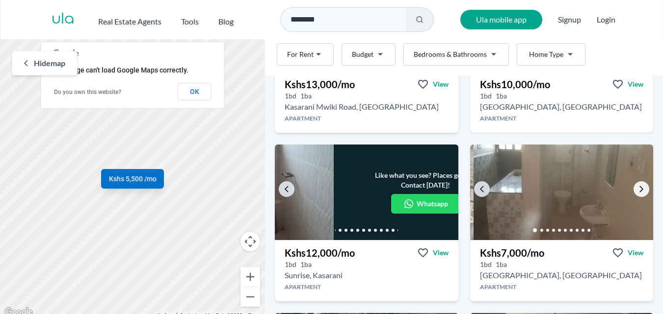
click at [637, 191] on icon "Go to the next property image" at bounding box center [641, 189] width 8 height 8
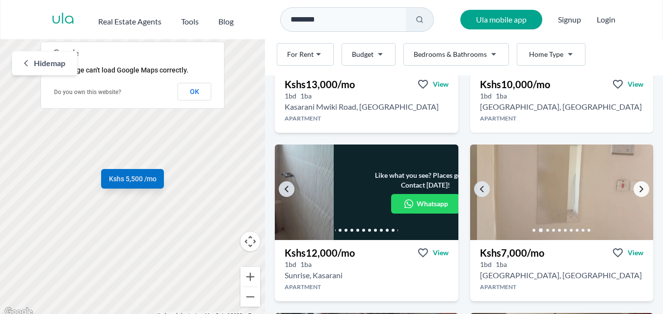
click at [637, 191] on icon "Go to the next property image" at bounding box center [641, 189] width 8 height 8
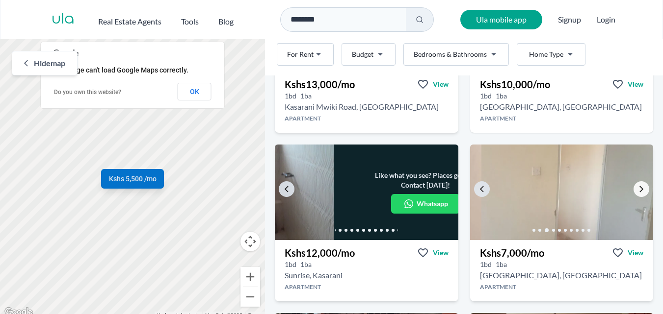
click at [637, 191] on icon "Go to the next property image" at bounding box center [641, 189] width 8 height 8
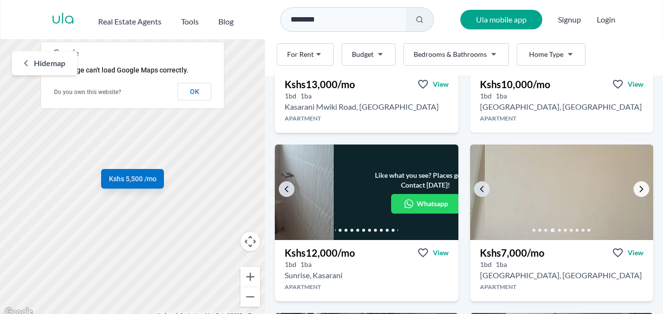
click at [637, 191] on icon "Go to the next property image" at bounding box center [641, 189] width 8 height 8
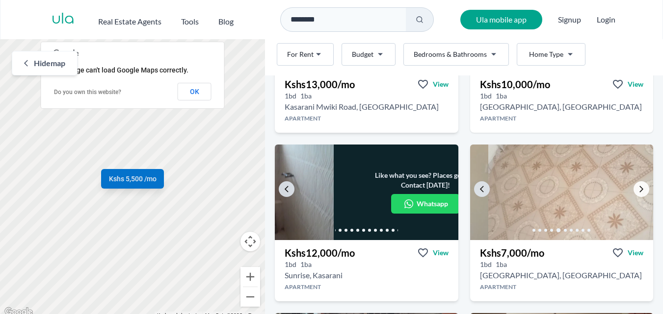
click at [637, 191] on icon "Go to the next property image" at bounding box center [641, 189] width 8 height 8
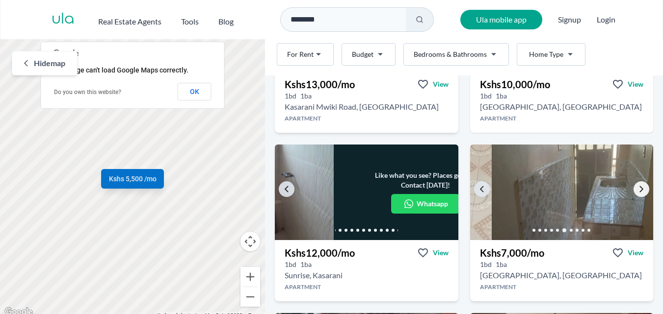
click at [637, 191] on icon "Go to the next property image" at bounding box center [641, 189] width 8 height 8
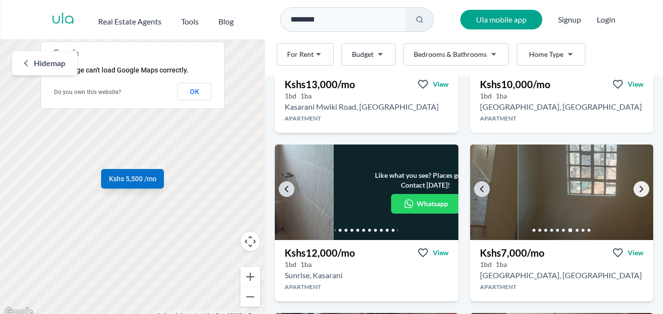
click at [637, 191] on icon "Go to the next property image" at bounding box center [641, 189] width 8 height 8
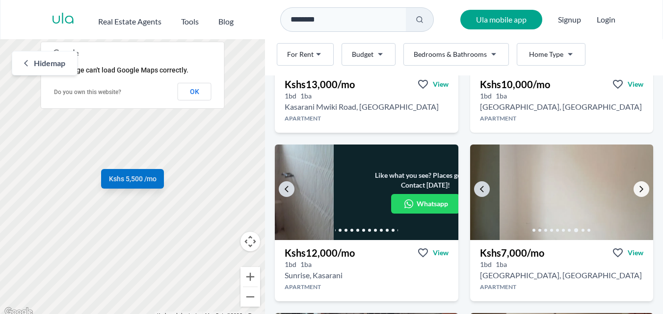
click at [637, 191] on icon "Go to the next property image" at bounding box center [641, 189] width 8 height 8
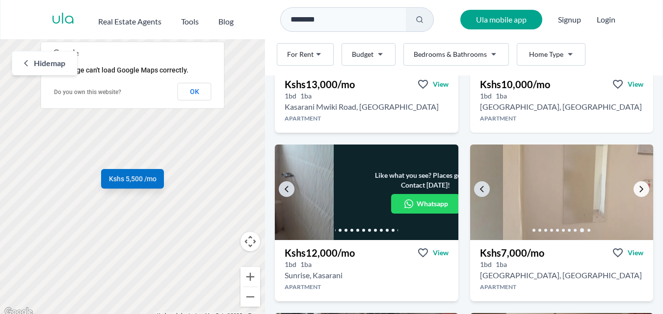
click at [637, 191] on icon "Go to the next property image" at bounding box center [641, 189] width 8 height 8
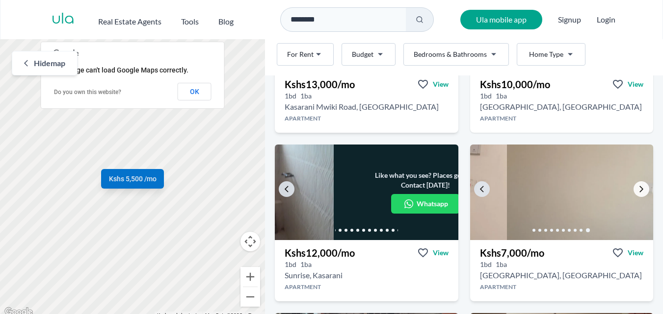
click at [637, 191] on icon "Go to the next property image" at bounding box center [641, 189] width 8 height 8
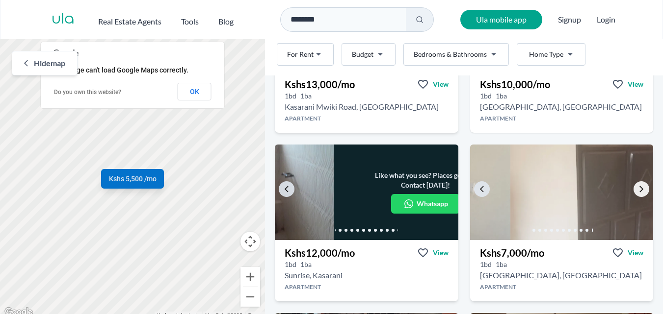
click at [637, 191] on icon "Go to the next property image" at bounding box center [641, 189] width 8 height 8
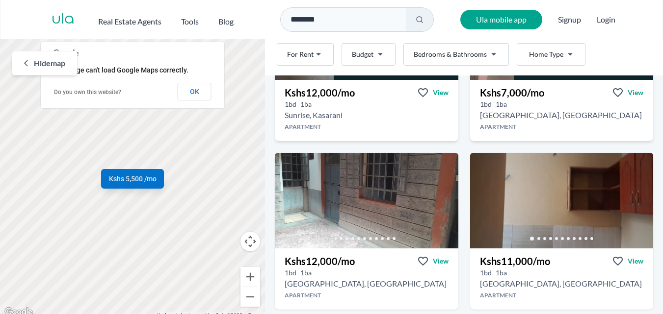
scroll to position [995, 0]
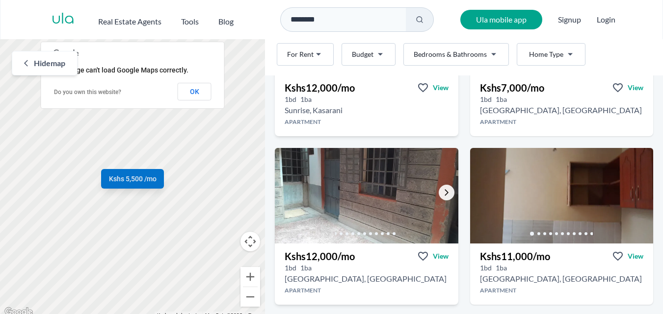
click at [439, 188] on link "Go to the next property image" at bounding box center [446, 193] width 16 height 16
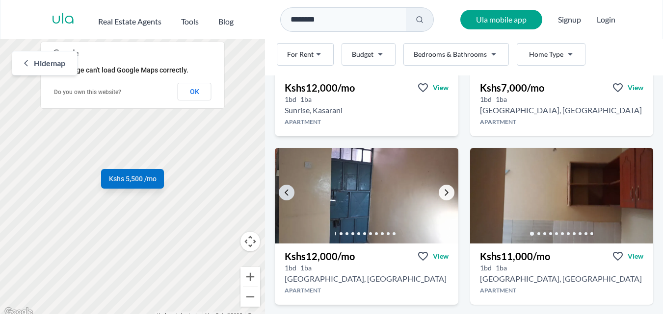
click at [439, 188] on link "Go to the next property image" at bounding box center [446, 193] width 16 height 16
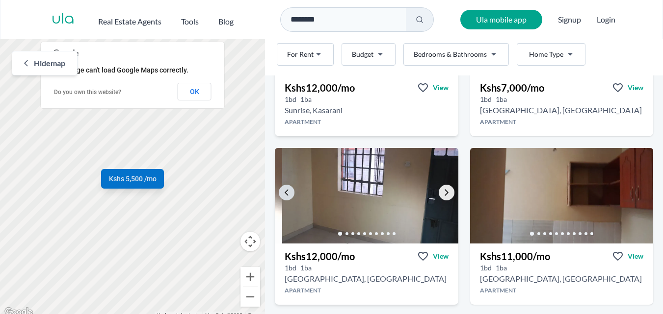
click at [439, 188] on link "Go to the next property image" at bounding box center [446, 193] width 16 height 16
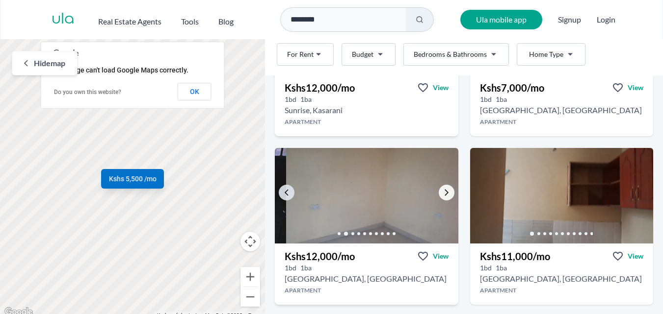
click at [439, 188] on link "Go to the next property image" at bounding box center [446, 193] width 16 height 16
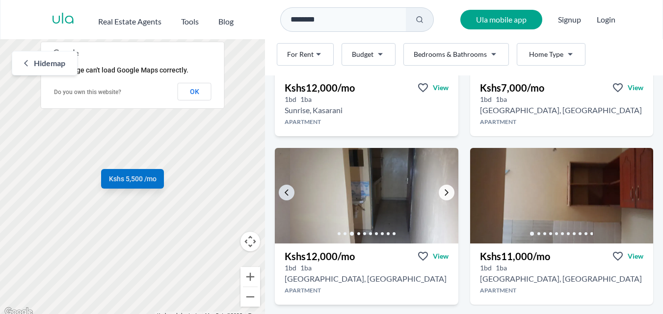
click at [439, 188] on link "Go to the next property image" at bounding box center [446, 193] width 16 height 16
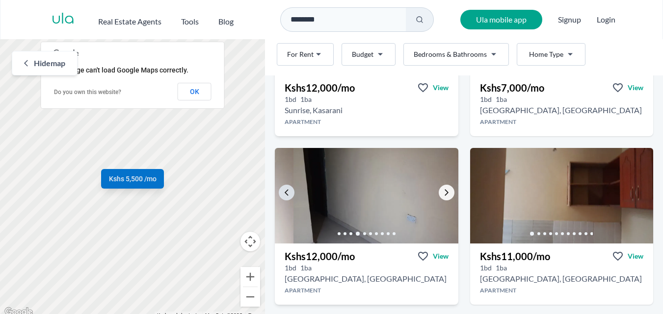
click at [442, 193] on icon "Go to the next property image" at bounding box center [446, 193] width 8 height 8
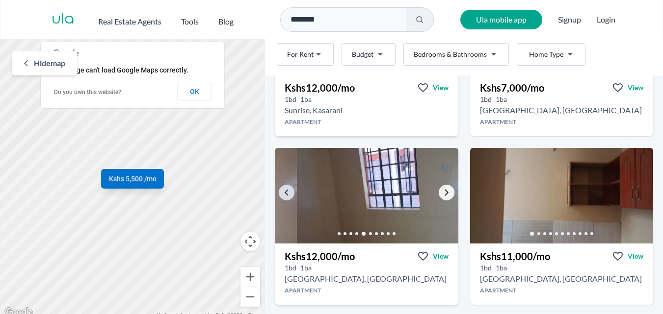
click at [442, 193] on icon "Go to the next property image" at bounding box center [446, 193] width 8 height 8
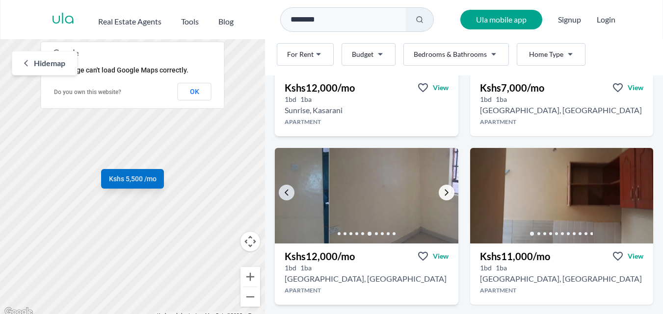
click at [442, 193] on icon "Go to the next property image" at bounding box center [446, 193] width 8 height 8
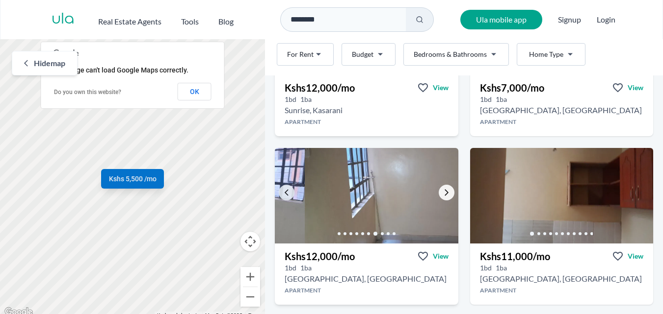
click at [442, 193] on icon "Go to the next property image" at bounding box center [446, 193] width 8 height 8
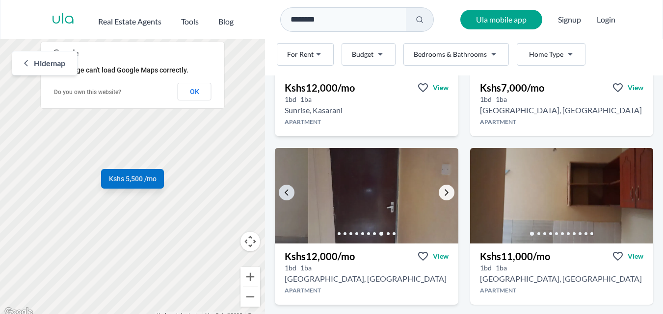
click at [442, 193] on icon "Go to the next property image" at bounding box center [446, 193] width 8 height 8
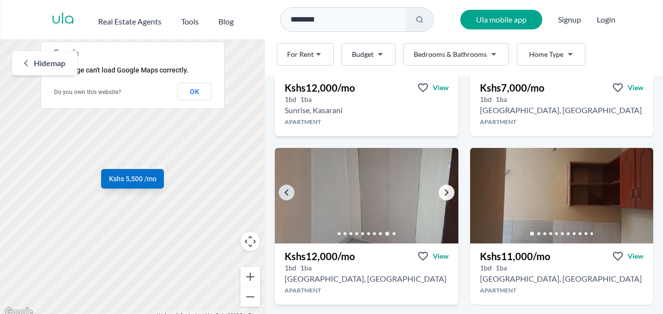
click at [442, 193] on icon "Go to the next property image" at bounding box center [446, 193] width 8 height 8
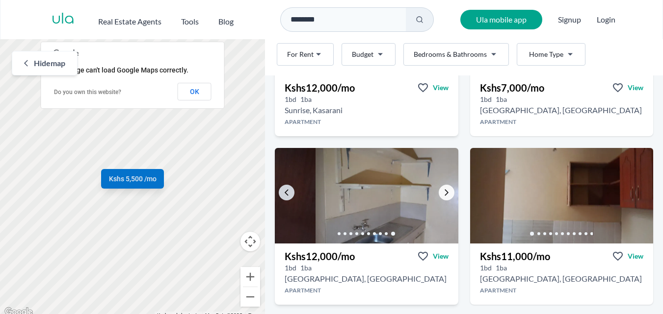
click at [442, 193] on icon "Go to the next property image" at bounding box center [446, 193] width 8 height 8
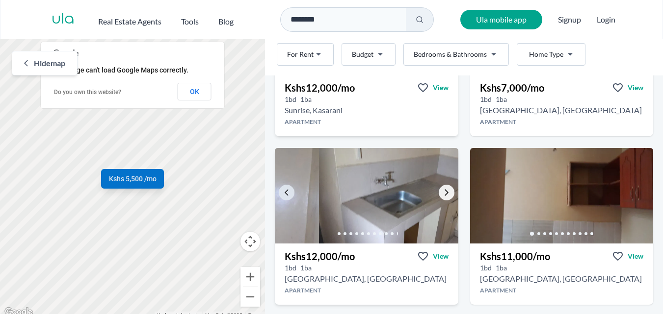
click at [442, 193] on icon "Go to the next property image" at bounding box center [446, 193] width 8 height 8
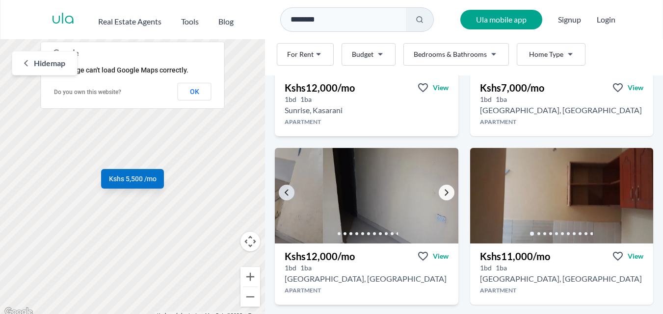
click at [442, 193] on icon "Go to the next property image" at bounding box center [446, 193] width 8 height 8
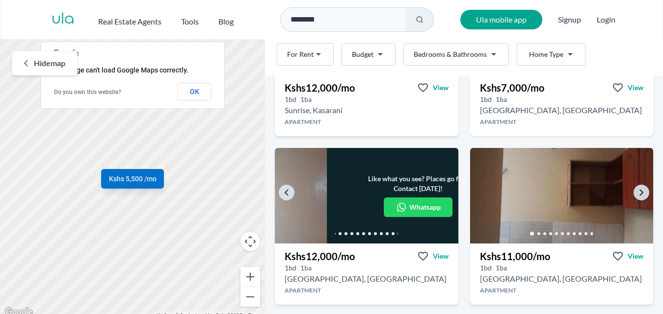
drag, startPoint x: 441, startPoint y: 193, endPoint x: 494, endPoint y: 215, distance: 57.6
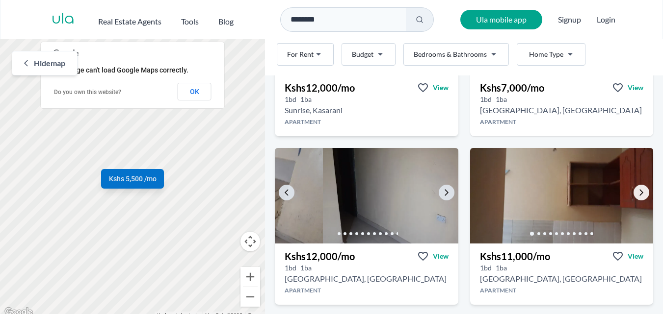
click at [637, 194] on icon "Go to the next property image" at bounding box center [641, 193] width 8 height 8
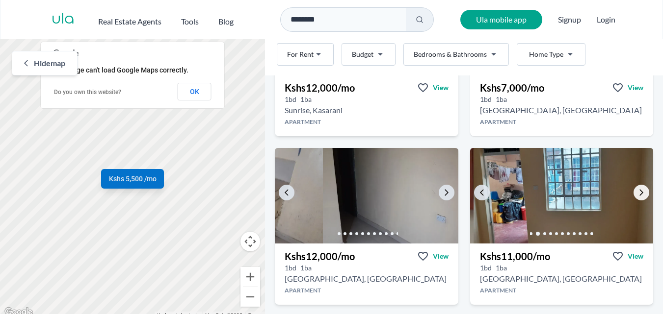
click at [637, 194] on icon "Go to the next property image" at bounding box center [641, 193] width 8 height 8
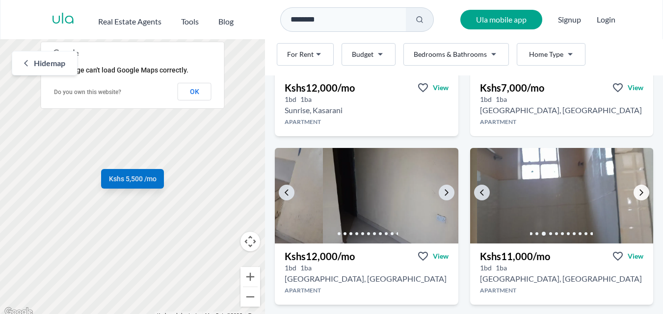
click at [637, 194] on icon "Go to the next property image" at bounding box center [641, 193] width 8 height 8
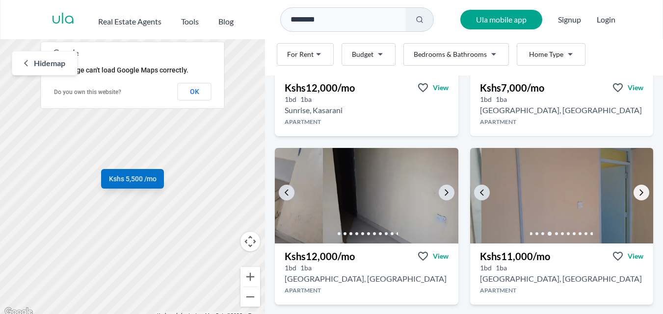
click at [637, 194] on icon "Go to the next property image" at bounding box center [641, 193] width 8 height 8
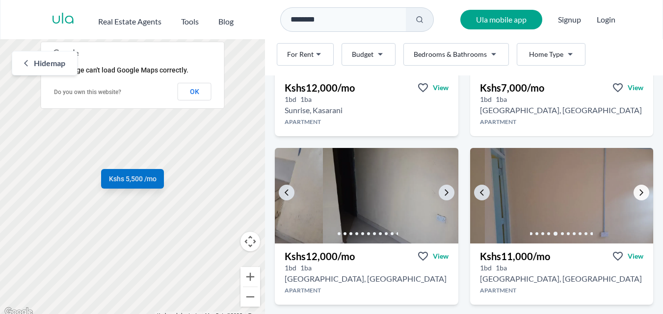
click at [637, 194] on icon "Go to the next property image" at bounding box center [641, 193] width 8 height 8
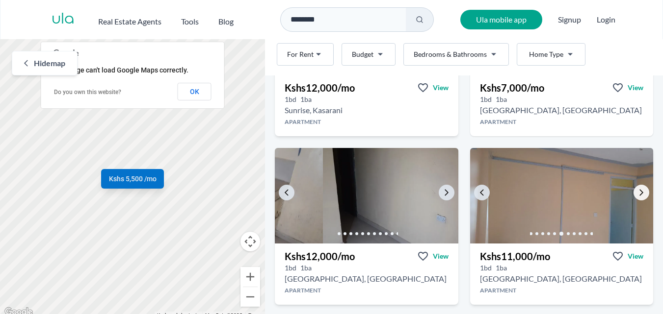
click at [637, 194] on icon "Go to the next property image" at bounding box center [641, 193] width 8 height 8
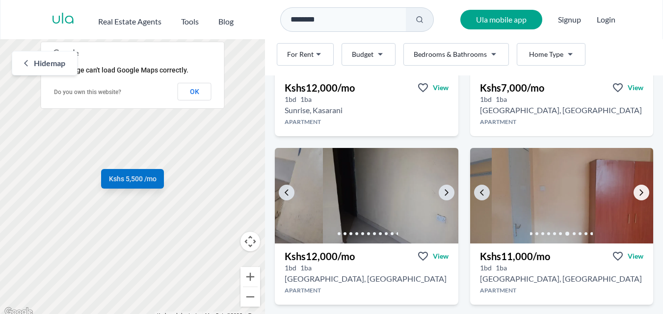
click at [637, 194] on icon "Go to the next property image" at bounding box center [641, 193] width 8 height 8
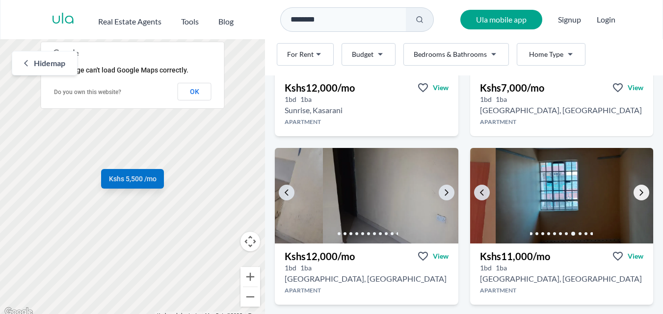
click at [637, 194] on icon "Go to the next property image" at bounding box center [641, 193] width 8 height 8
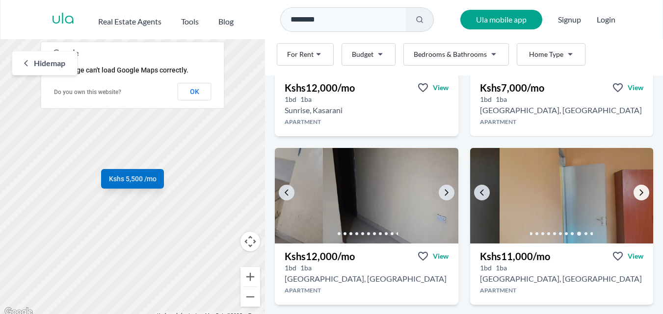
click at [637, 194] on icon "Go to the next property image" at bounding box center [641, 193] width 8 height 8
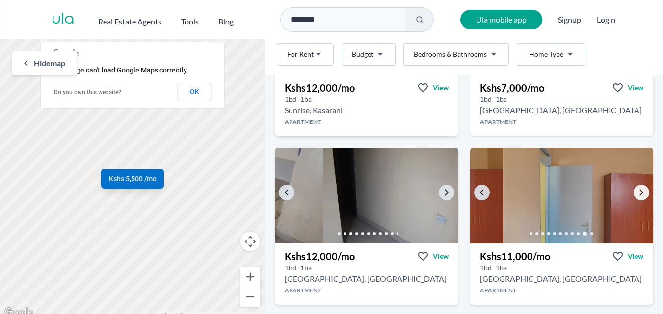
click at [637, 194] on icon "Go to the next property image" at bounding box center [641, 193] width 8 height 8
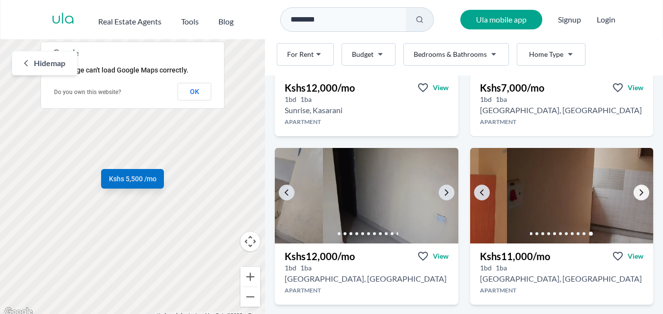
click at [637, 194] on icon "Go to the next property image" at bounding box center [641, 193] width 8 height 8
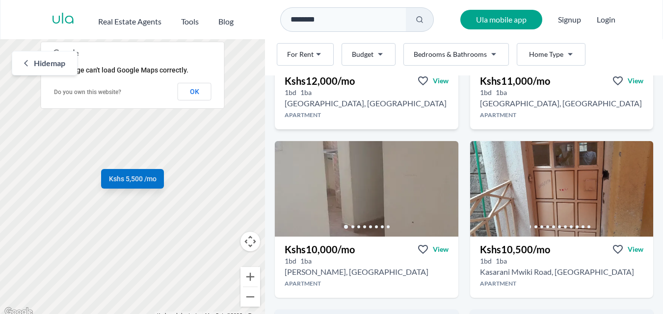
scroll to position [1171, 0]
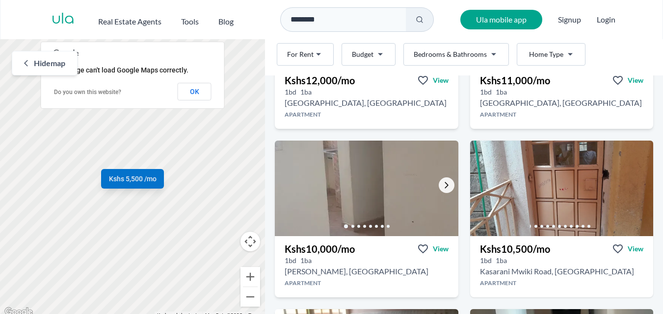
click at [442, 181] on icon "Go to the next property image" at bounding box center [446, 185] width 8 height 8
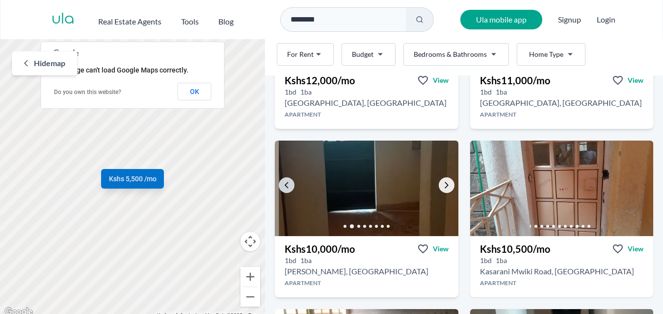
click at [442, 181] on icon "Go to the next property image" at bounding box center [446, 185] width 8 height 8
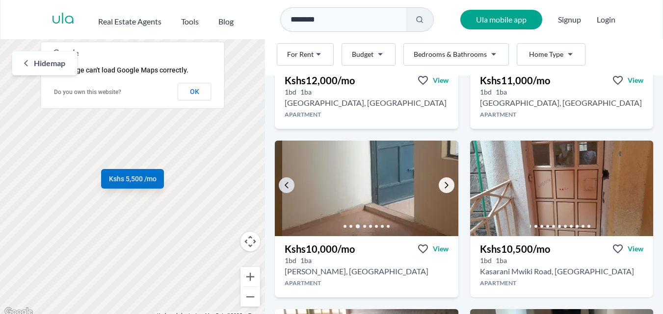
click at [442, 181] on icon "Go to the next property image" at bounding box center [446, 185] width 8 height 8
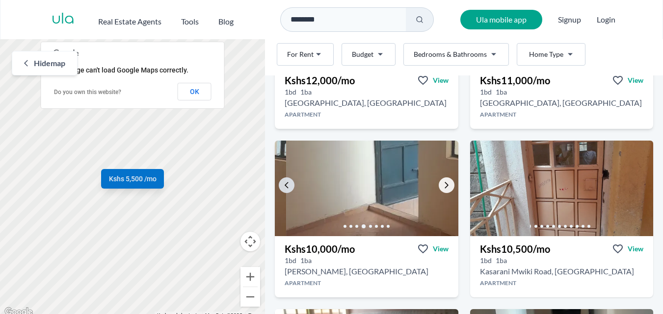
click at [442, 181] on icon "Go to the next property image" at bounding box center [446, 185] width 8 height 8
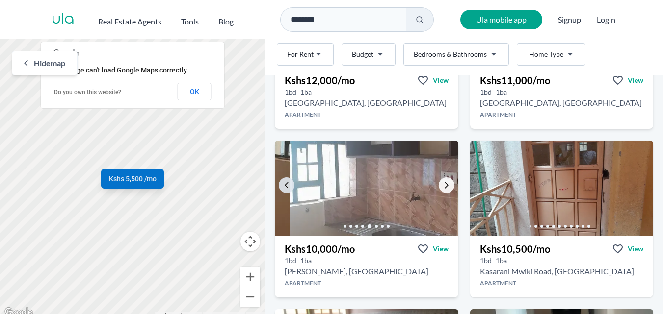
click at [442, 181] on icon "Go to the next property image" at bounding box center [446, 185] width 8 height 8
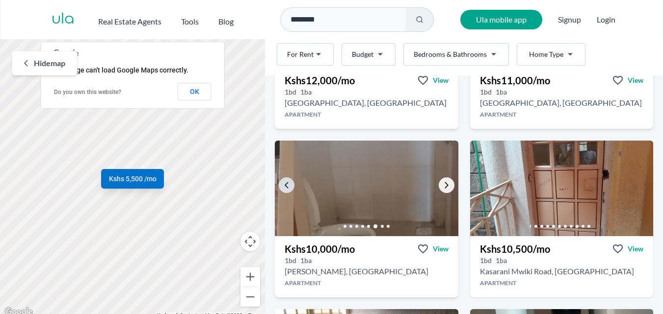
click at [442, 181] on icon "Go to the next property image" at bounding box center [446, 185] width 8 height 8
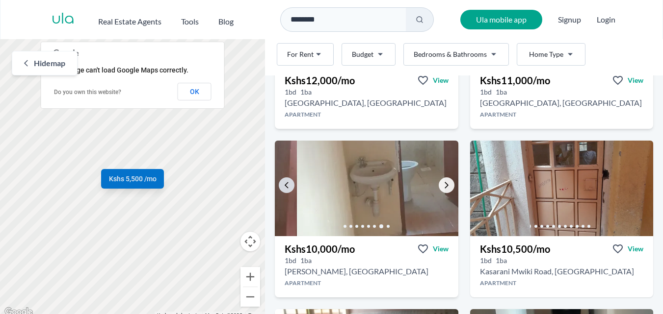
click at [442, 181] on icon "Go to the next property image" at bounding box center [446, 185] width 8 height 8
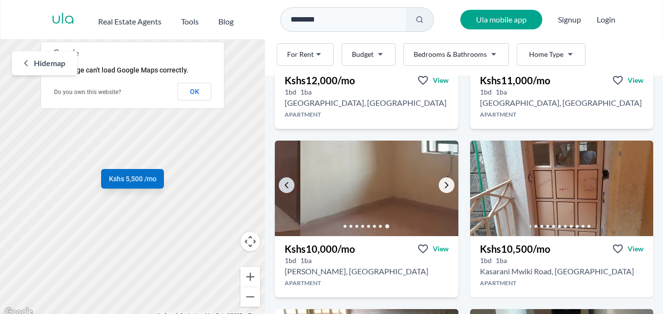
click at [442, 181] on icon "Go to the next property image" at bounding box center [446, 185] width 8 height 8
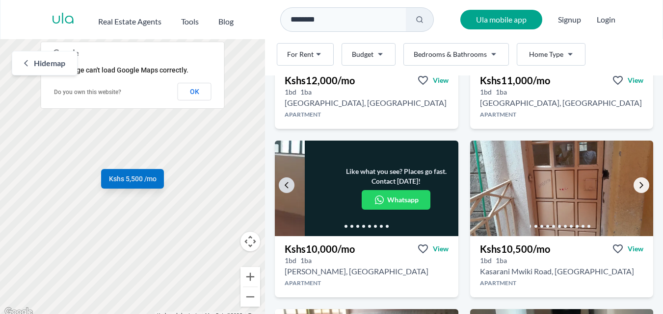
click at [637, 186] on icon "Go to the next property image" at bounding box center [641, 185] width 8 height 8
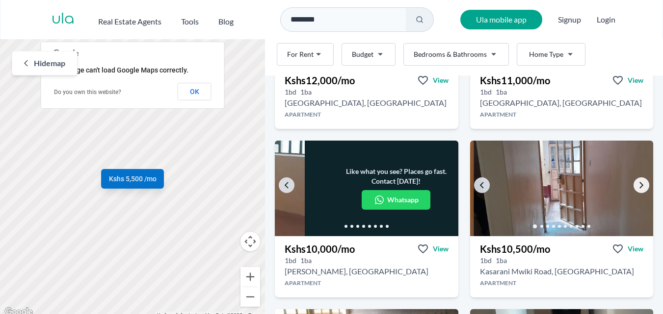
click at [637, 186] on icon "Go to the next property image" at bounding box center [641, 185] width 8 height 8
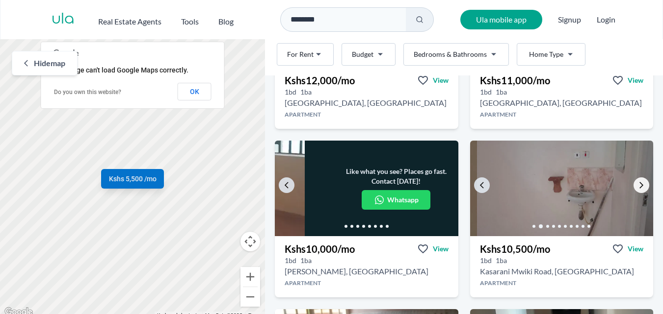
click at [637, 186] on icon "Go to the next property image" at bounding box center [641, 185] width 8 height 8
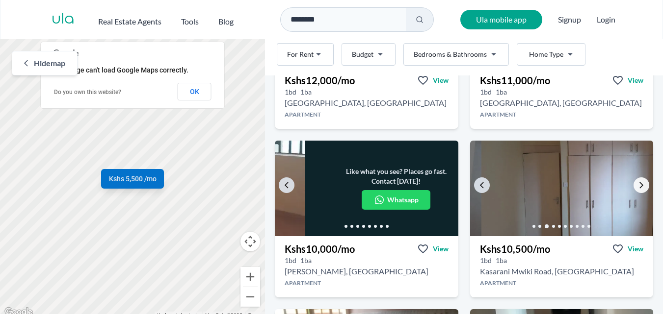
click at [637, 186] on icon "Go to the next property image" at bounding box center [641, 185] width 8 height 8
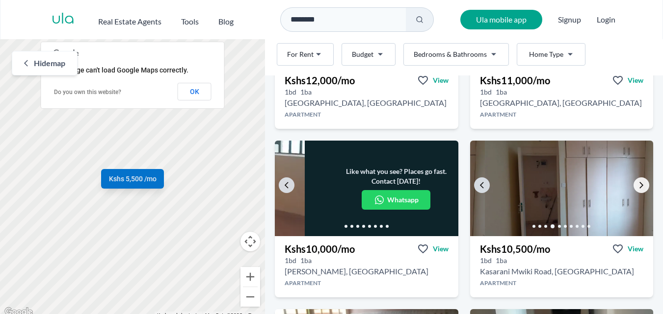
click at [637, 186] on icon "Go to the next property image" at bounding box center [641, 185] width 8 height 8
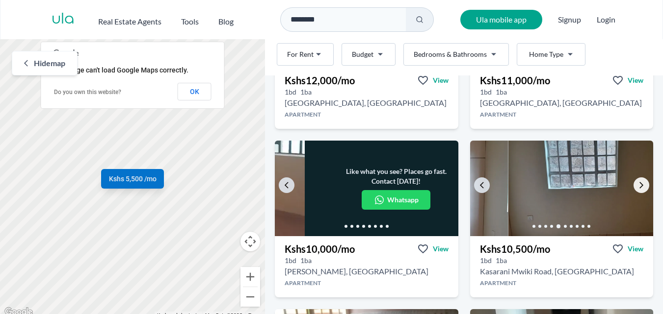
click at [637, 186] on icon "Go to the next property image" at bounding box center [641, 185] width 8 height 8
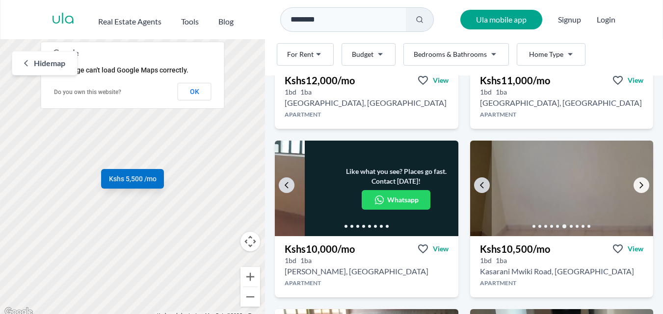
click at [637, 186] on icon "Go to the next property image" at bounding box center [641, 185] width 8 height 8
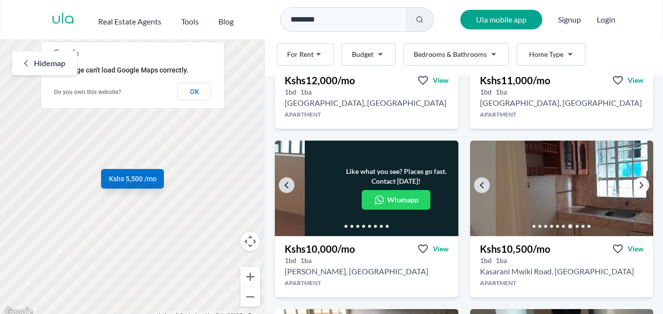
click at [637, 186] on icon "Go to the next property image" at bounding box center [641, 185] width 8 height 8
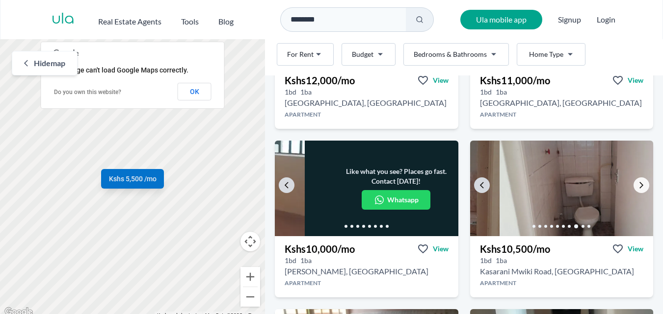
click at [637, 186] on icon "Go to the next property image" at bounding box center [641, 185] width 8 height 8
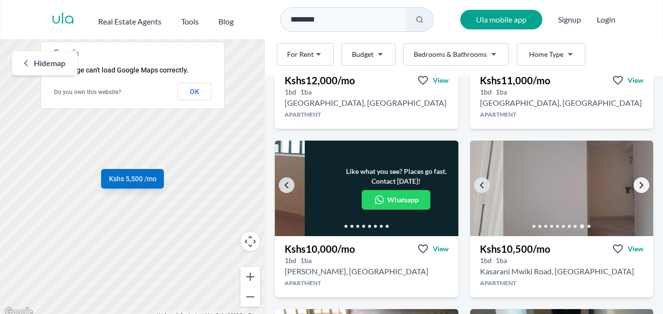
click at [637, 186] on icon "Go to the next property image" at bounding box center [641, 185] width 8 height 8
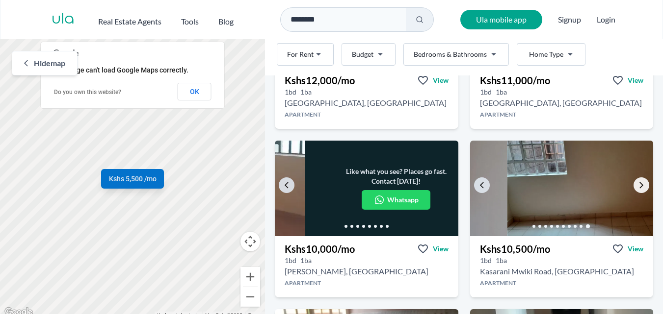
click at [637, 186] on icon "Go to the next property image" at bounding box center [641, 185] width 8 height 8
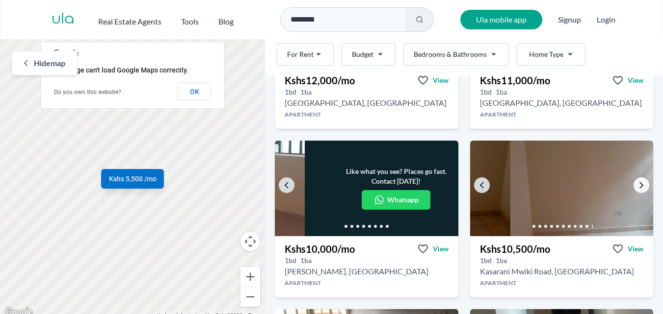
click at [637, 186] on icon "Go to the next property image" at bounding box center [641, 185] width 8 height 8
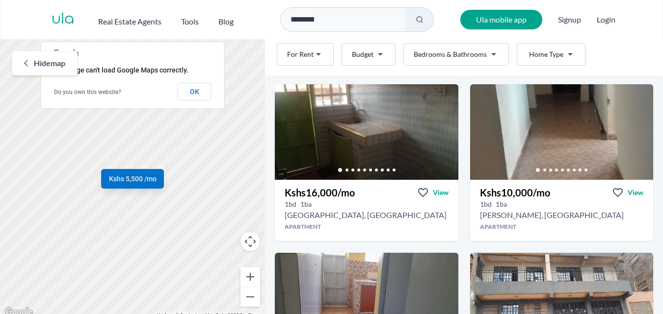
scroll to position [1396, 0]
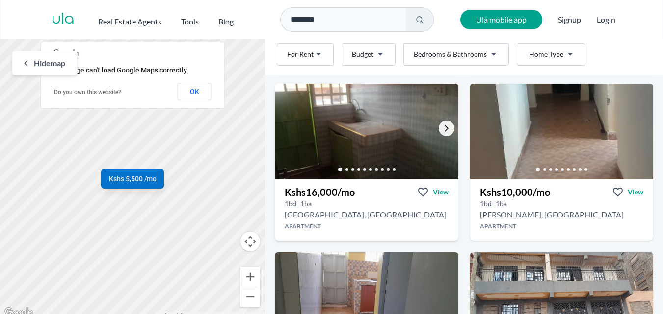
click at [442, 128] on icon "Go to the next property image" at bounding box center [446, 129] width 8 height 8
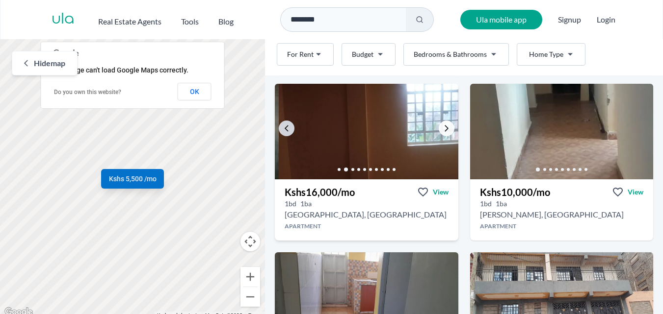
click at [442, 128] on icon "Go to the next property image" at bounding box center [446, 129] width 8 height 8
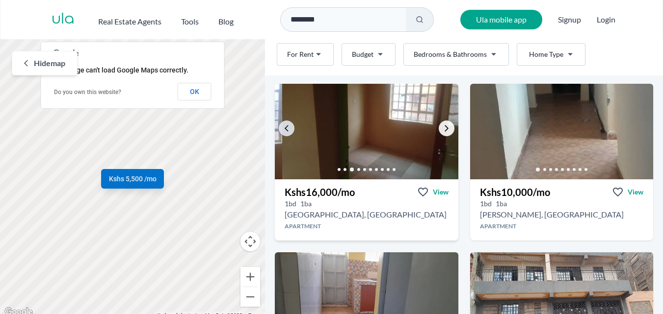
click at [442, 128] on icon "Go to the next property image" at bounding box center [446, 129] width 8 height 8
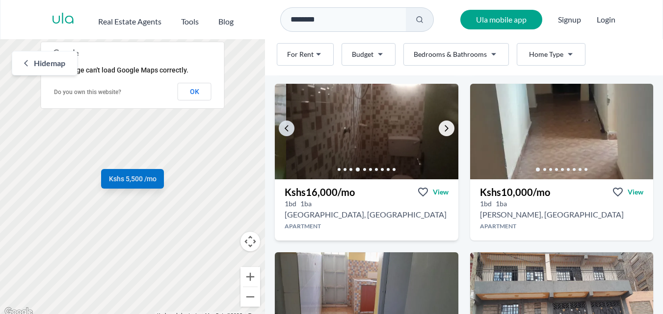
click at [442, 128] on icon "Go to the next property image" at bounding box center [446, 129] width 8 height 8
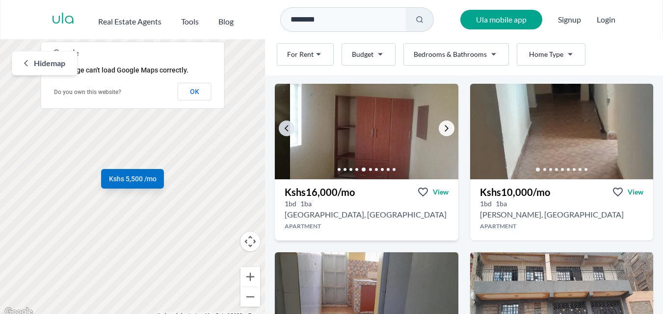
click at [442, 128] on icon "Go to the next property image" at bounding box center [446, 129] width 8 height 8
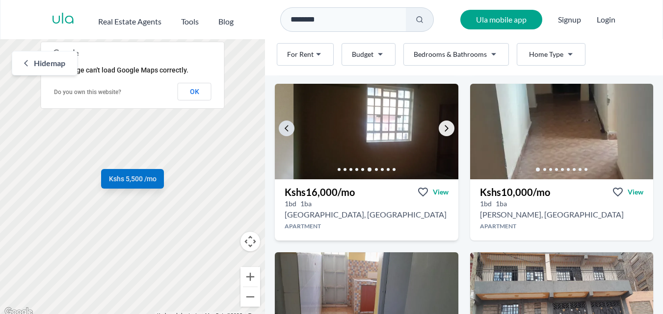
click at [442, 128] on icon "Go to the next property image" at bounding box center [446, 129] width 8 height 8
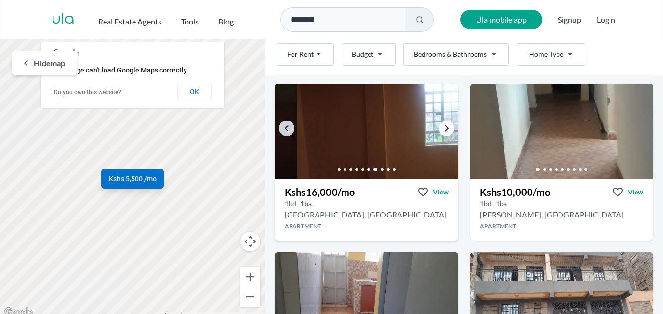
click at [442, 128] on icon "Go to the next property image" at bounding box center [446, 129] width 8 height 8
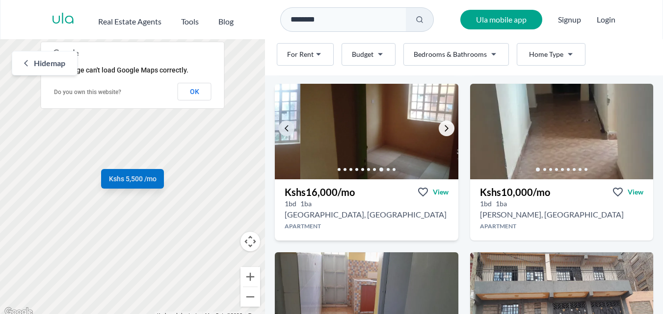
click at [442, 128] on icon "Go to the next property image" at bounding box center [446, 129] width 8 height 8
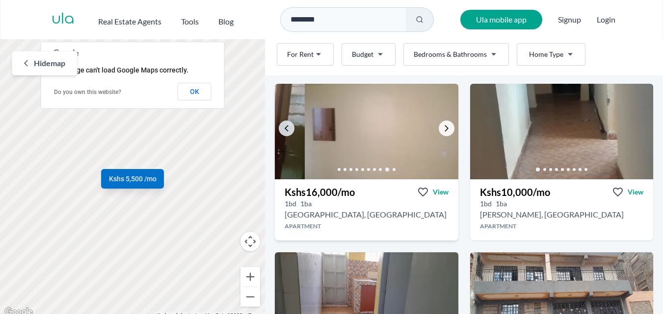
click at [442, 128] on icon "Go to the next property image" at bounding box center [446, 129] width 8 height 8
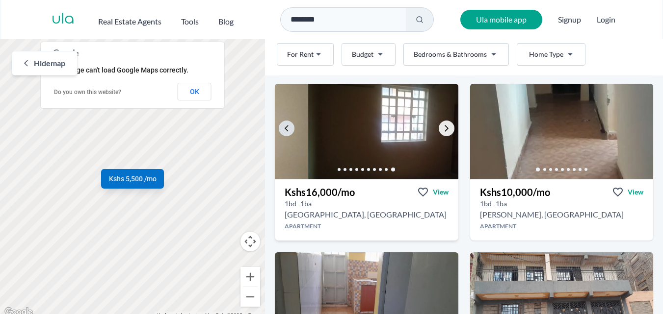
click at [442, 128] on icon "Go to the next property image" at bounding box center [446, 129] width 8 height 8
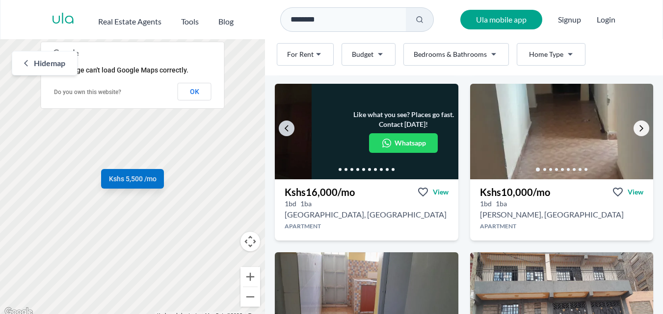
click at [639, 130] on icon "Go to the next property image" at bounding box center [641, 129] width 4 height 6
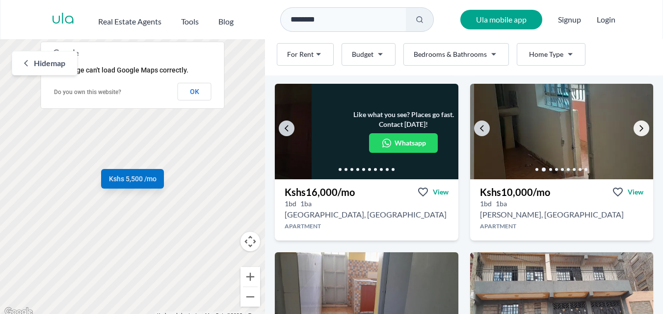
click at [639, 130] on icon "Go to the next property image" at bounding box center [641, 129] width 4 height 6
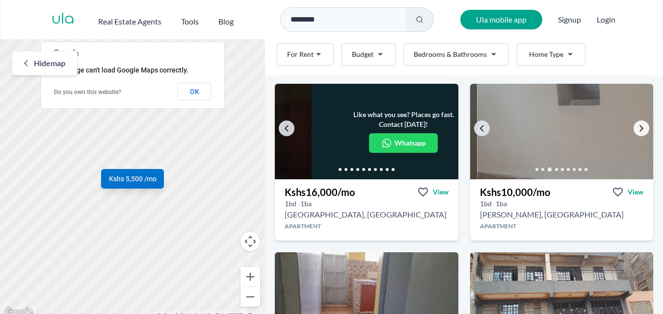
click at [639, 130] on icon "Go to the next property image" at bounding box center [641, 129] width 4 height 6
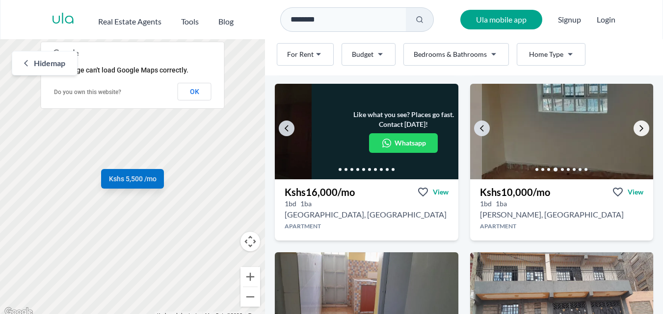
click at [639, 130] on icon "Go to the next property image" at bounding box center [641, 129] width 4 height 6
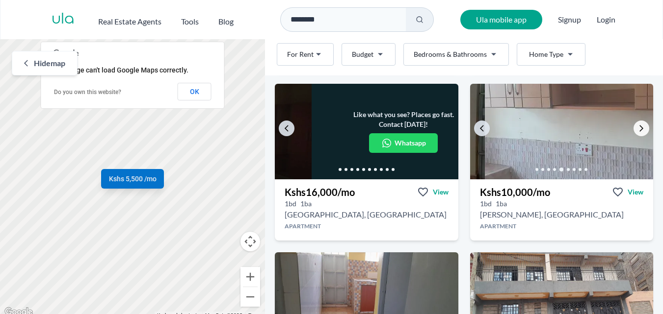
click at [639, 130] on icon "Go to the next property image" at bounding box center [641, 129] width 4 height 6
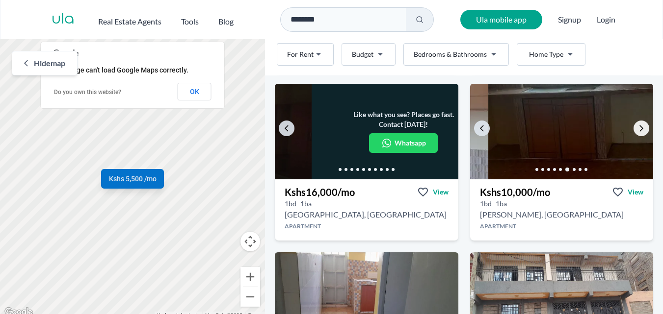
click at [639, 130] on icon "Go to the next property image" at bounding box center [641, 129] width 4 height 6
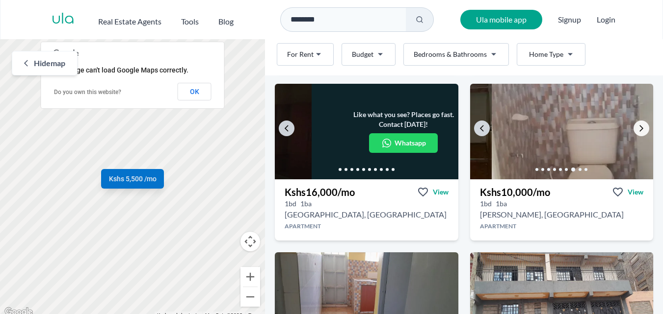
click at [639, 130] on icon "Go to the next property image" at bounding box center [641, 129] width 4 height 6
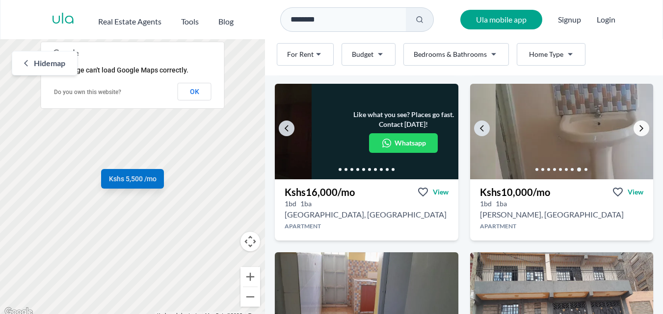
click at [639, 130] on icon "Go to the next property image" at bounding box center [641, 129] width 4 height 6
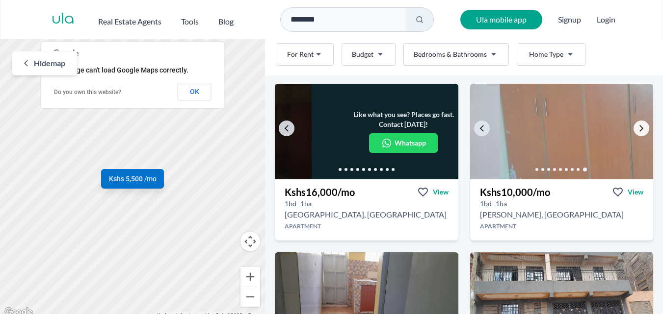
click at [639, 130] on icon "Go to the next property image" at bounding box center [641, 129] width 4 height 6
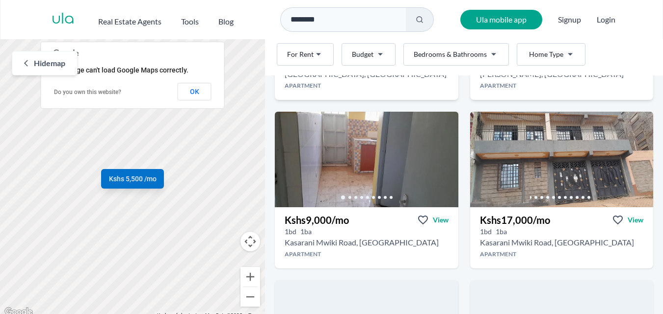
scroll to position [1539, 0]
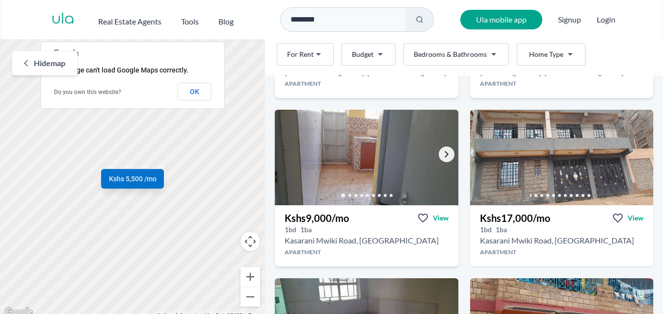
click at [442, 154] on icon "Go to the next property image" at bounding box center [446, 155] width 8 height 8
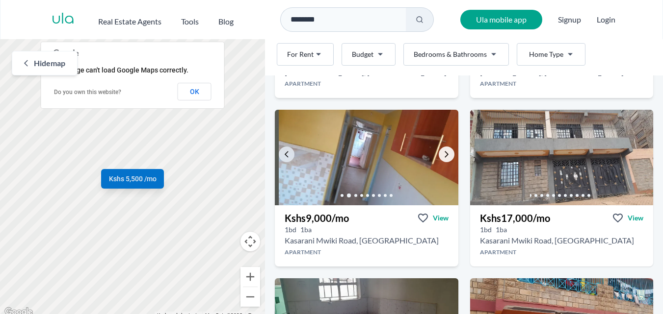
click at [442, 154] on icon "Go to the next property image" at bounding box center [446, 155] width 8 height 8
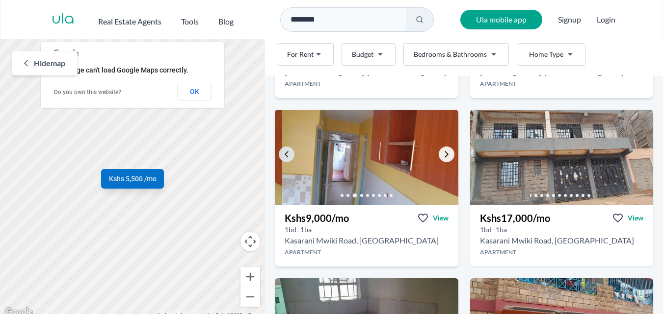
click at [442, 154] on icon "Go to the next property image" at bounding box center [446, 155] width 8 height 8
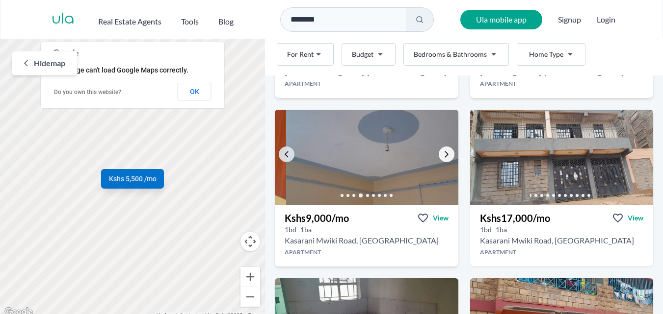
click at [442, 154] on icon "Go to the next property image" at bounding box center [446, 155] width 8 height 8
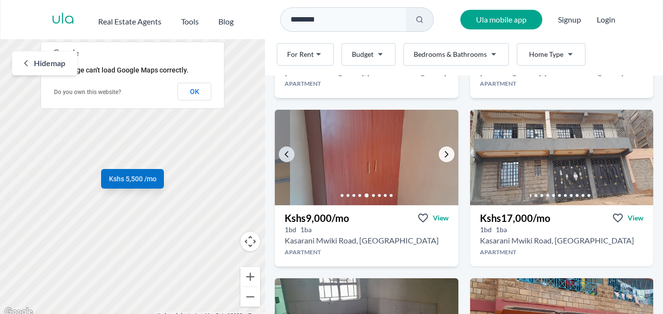
click at [442, 154] on icon "Go to the next property image" at bounding box center [446, 155] width 8 height 8
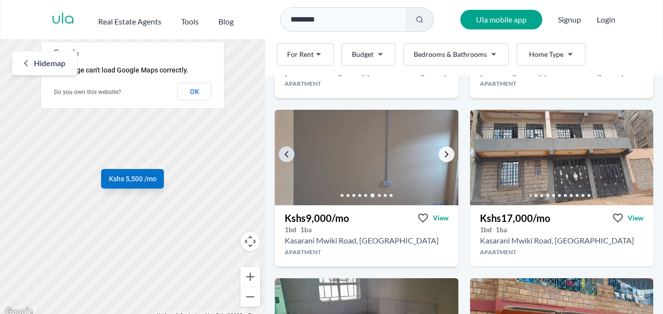
click at [442, 154] on icon "Go to the next property image" at bounding box center [446, 155] width 8 height 8
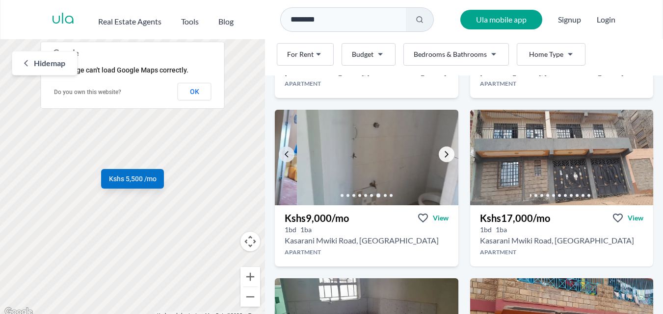
click at [442, 154] on icon "Go to the next property image" at bounding box center [446, 155] width 8 height 8
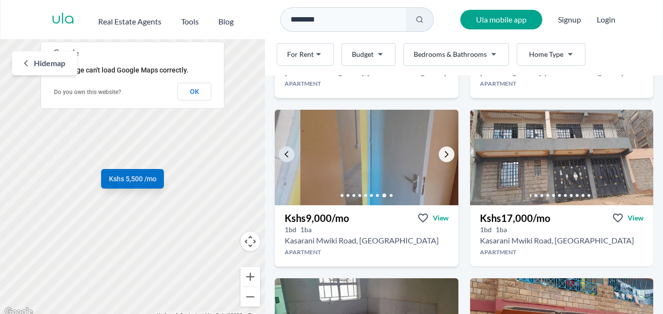
click at [442, 154] on icon "Go to the next property image" at bounding box center [446, 155] width 8 height 8
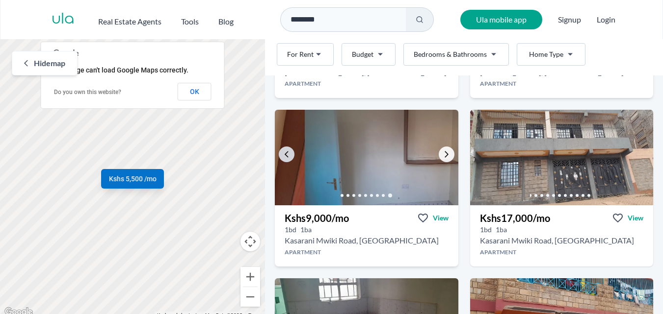
click at [442, 154] on icon "Go to the next property image" at bounding box center [446, 155] width 8 height 8
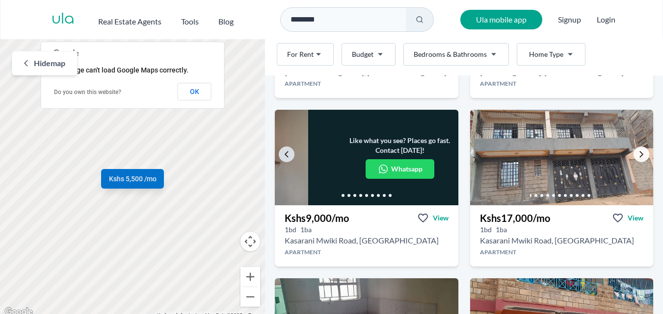
click at [637, 156] on icon "Go to the next property image" at bounding box center [641, 155] width 8 height 8
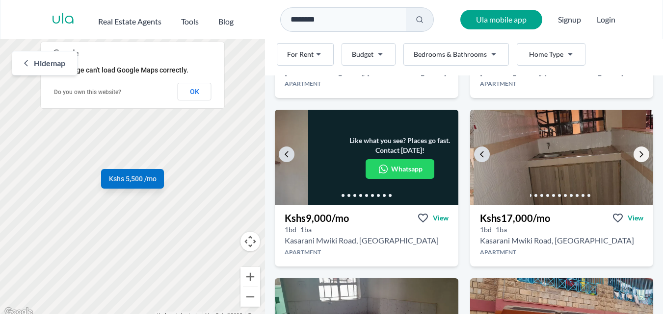
click at [637, 156] on icon "Go to the next property image" at bounding box center [641, 155] width 8 height 8
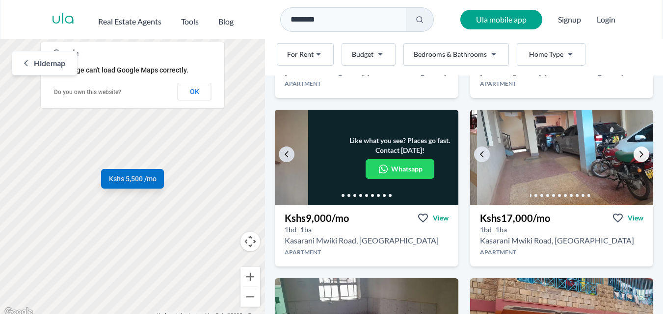
click at [637, 156] on icon "Go to the next property image" at bounding box center [641, 155] width 8 height 8
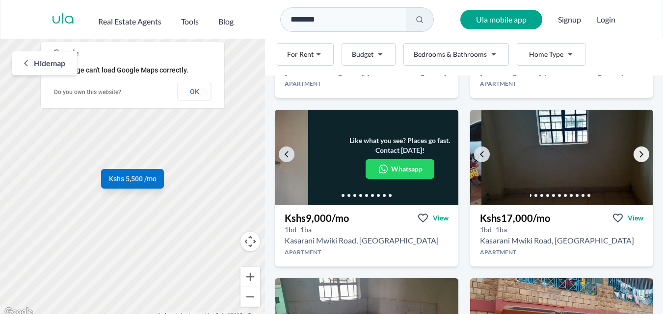
click at [637, 156] on icon "Go to the next property image" at bounding box center [641, 155] width 8 height 8
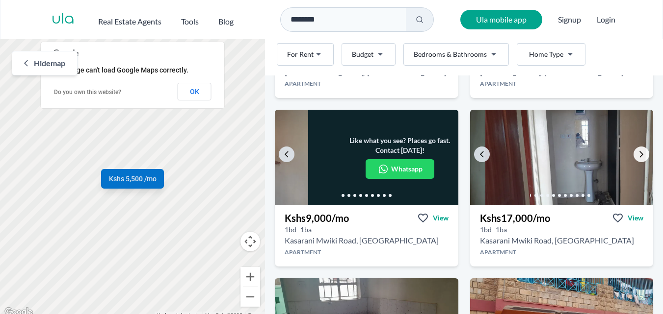
click at [637, 156] on icon "Go to the next property image" at bounding box center [641, 155] width 8 height 8
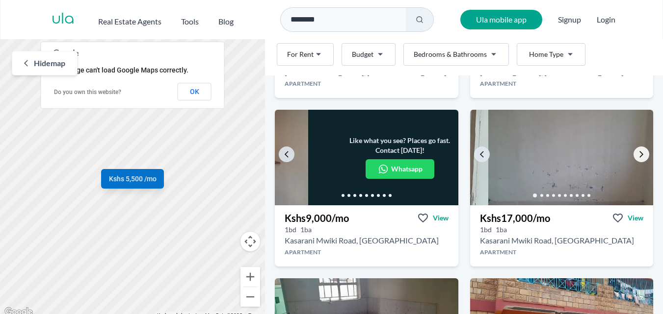
click at [637, 156] on icon "Go to the next property image" at bounding box center [641, 155] width 8 height 8
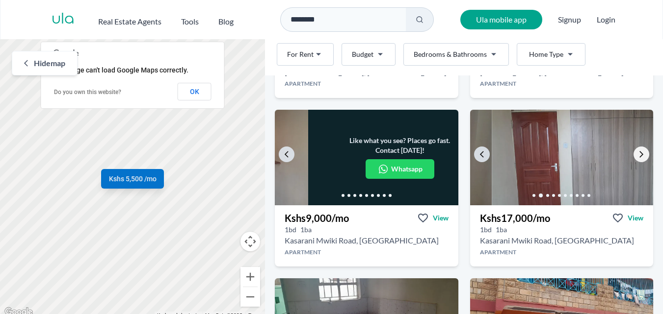
click at [637, 156] on icon "Go to the next property image" at bounding box center [641, 155] width 8 height 8
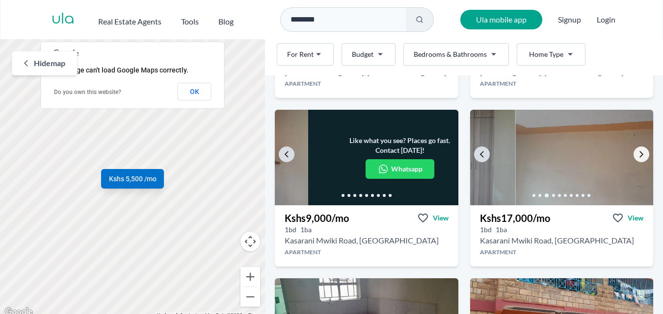
click at [637, 156] on icon "Go to the next property image" at bounding box center [641, 155] width 8 height 8
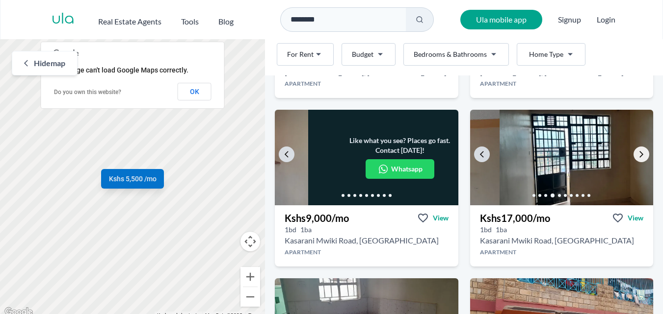
click at [637, 156] on icon "Go to the next property image" at bounding box center [641, 155] width 8 height 8
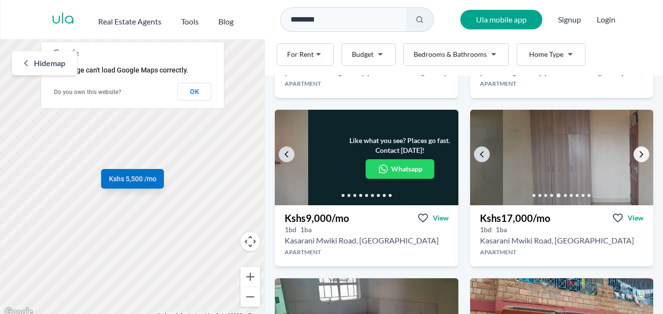
click at [637, 156] on icon "Go to the next property image" at bounding box center [641, 155] width 8 height 8
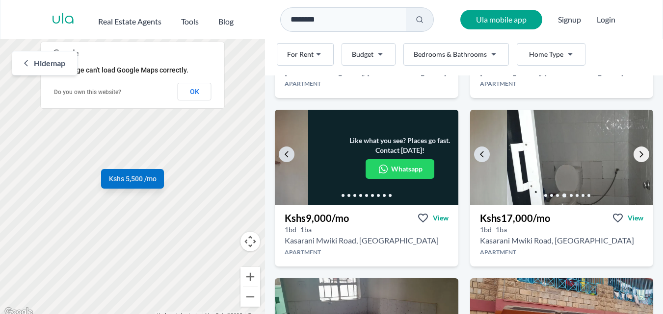
click at [637, 156] on icon "Go to the next property image" at bounding box center [641, 155] width 8 height 8
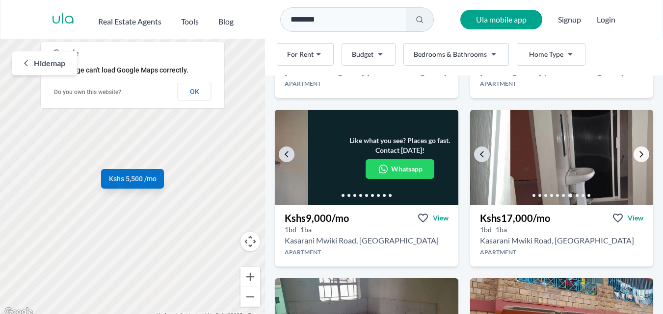
click at [637, 156] on icon "Go to the next property image" at bounding box center [641, 155] width 8 height 8
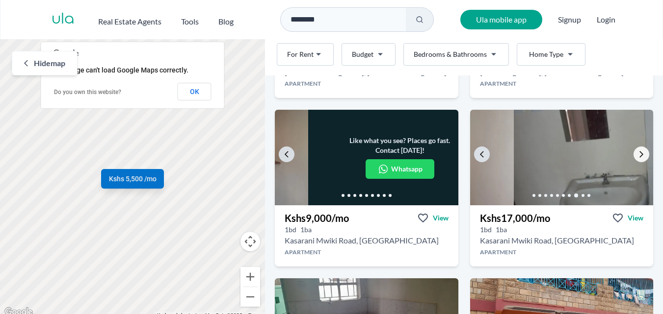
click at [637, 156] on icon "Go to the next property image" at bounding box center [641, 155] width 8 height 8
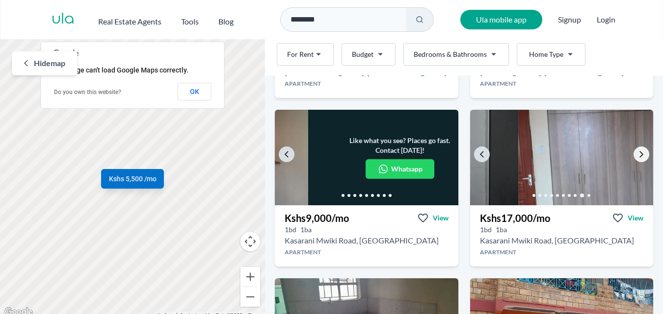
click at [637, 156] on icon "Go to the next property image" at bounding box center [641, 155] width 8 height 8
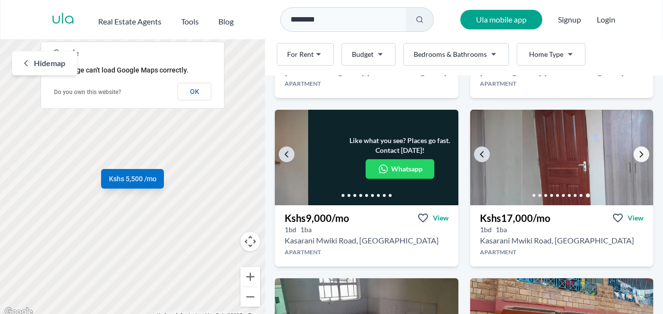
click at [637, 156] on icon "Go to the next property image" at bounding box center [641, 155] width 8 height 8
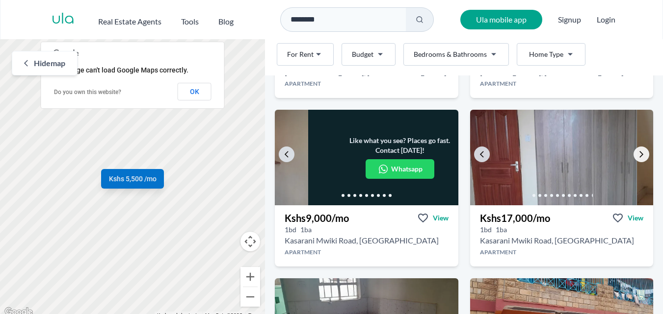
click at [637, 156] on icon "Go to the next property image" at bounding box center [641, 155] width 8 height 8
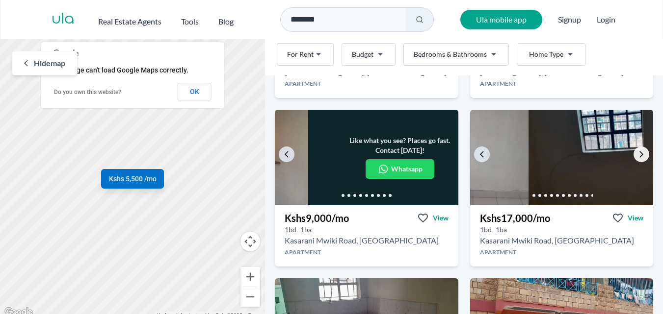
click at [637, 156] on icon "Go to the next property image" at bounding box center [641, 155] width 8 height 8
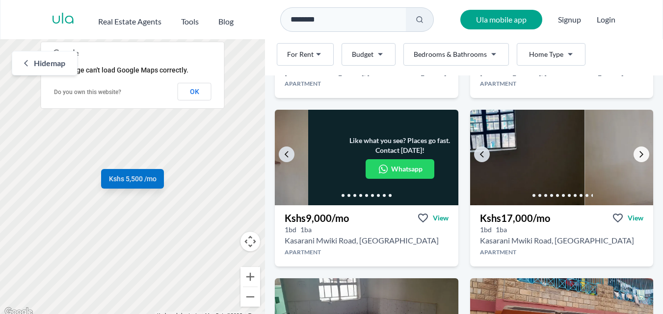
click at [637, 156] on icon "Go to the next property image" at bounding box center [641, 155] width 8 height 8
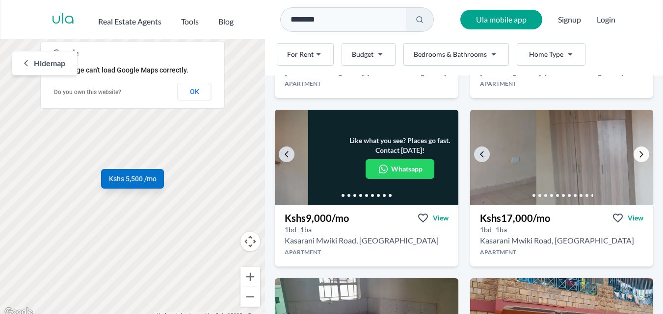
click at [637, 156] on icon "Go to the next property image" at bounding box center [641, 155] width 8 height 8
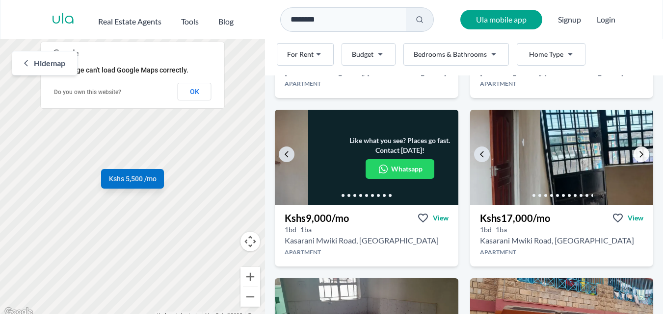
click at [637, 156] on icon "Go to the next property image" at bounding box center [641, 155] width 8 height 8
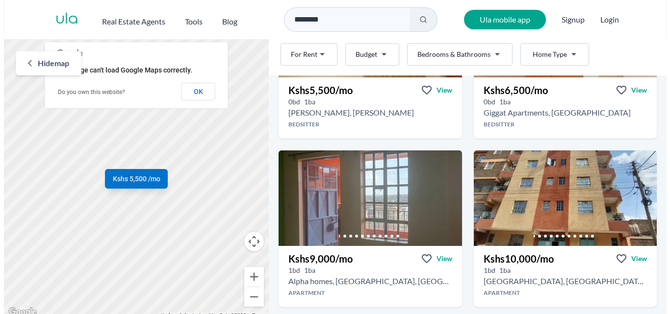
scroll to position [0, 0]
